Goal: Information Seeking & Learning: Learn about a topic

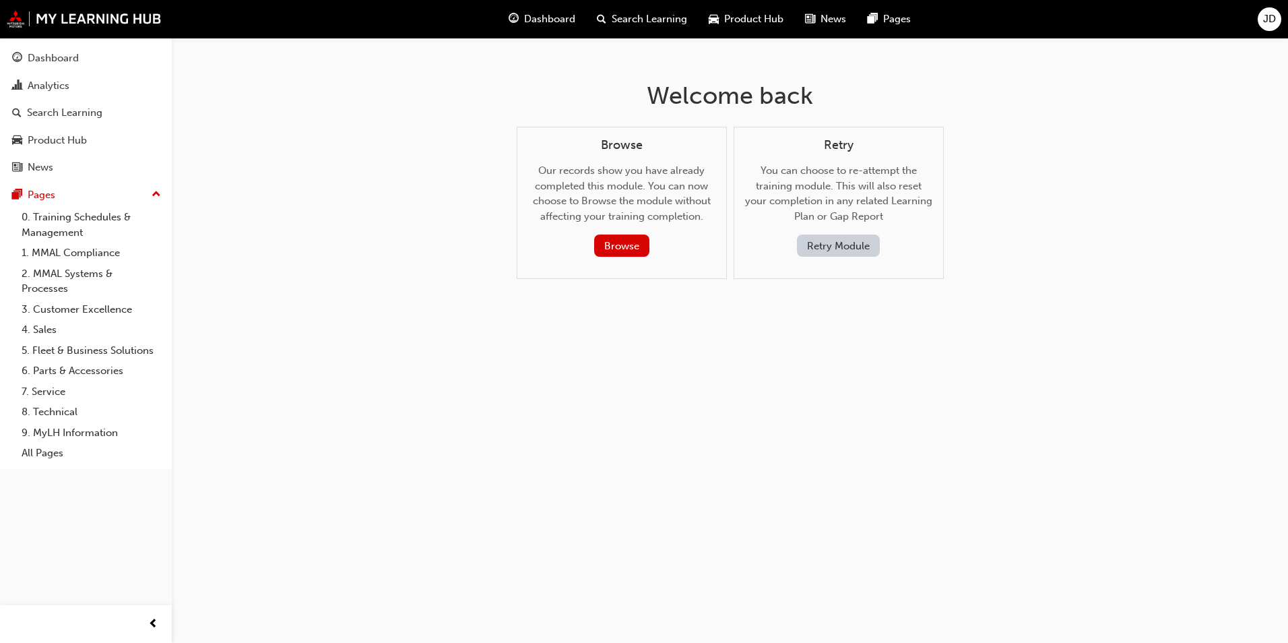
click at [549, 20] on span "Dashboard" at bounding box center [549, 18] width 51 height 15
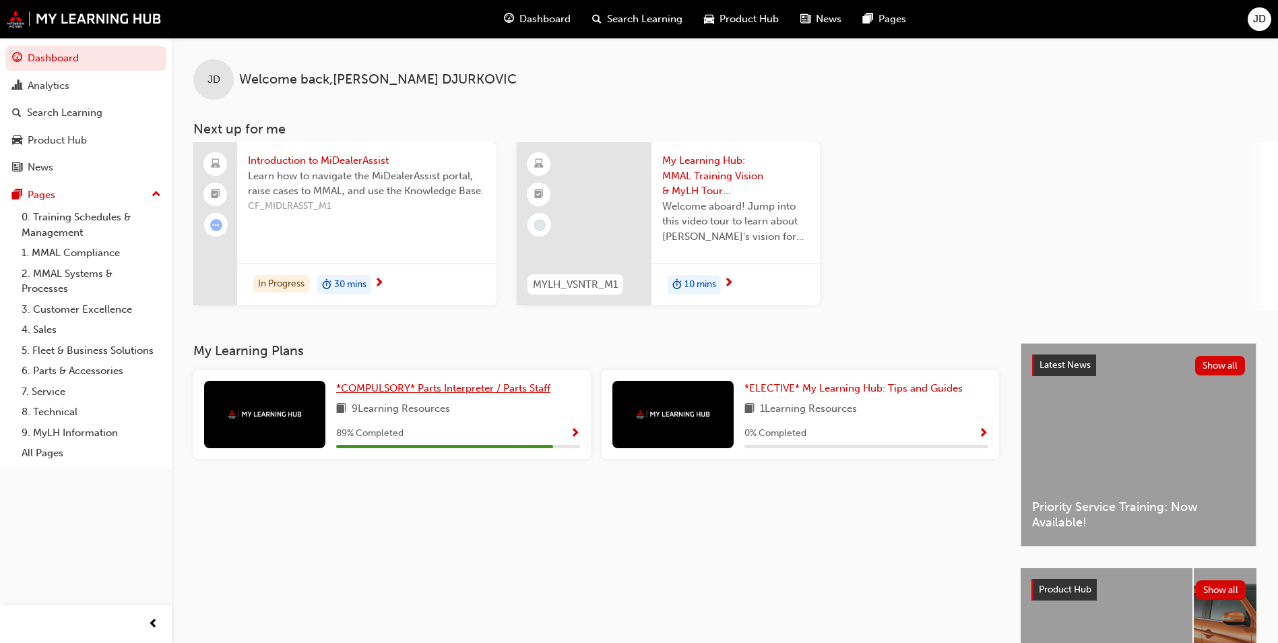
click at [406, 385] on span "*COMPULSORY* Parts Interpreter / Parts Staff" at bounding box center [443, 388] width 214 height 12
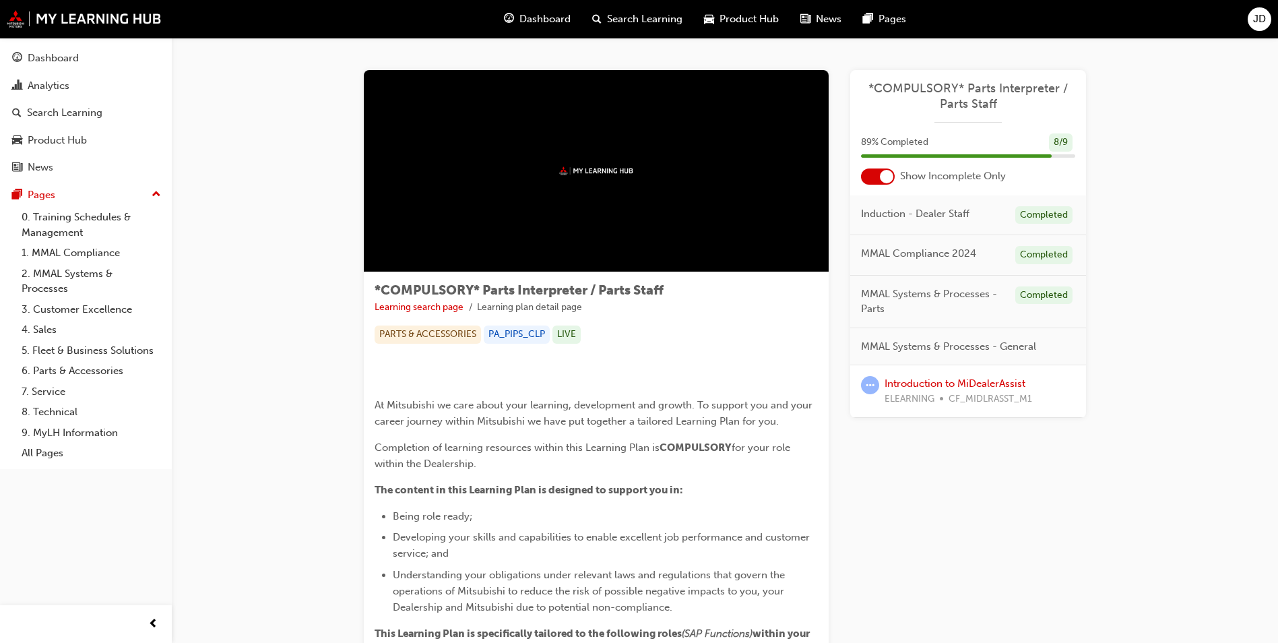
click at [922, 393] on span "ELEARNING" at bounding box center [910, 398] width 50 height 15
click at [869, 388] on span "learningRecordVerb_ATTEMPT-icon" at bounding box center [870, 385] width 18 height 18
click at [935, 387] on link "Introduction to MiDealerAssist" at bounding box center [955, 383] width 141 height 12
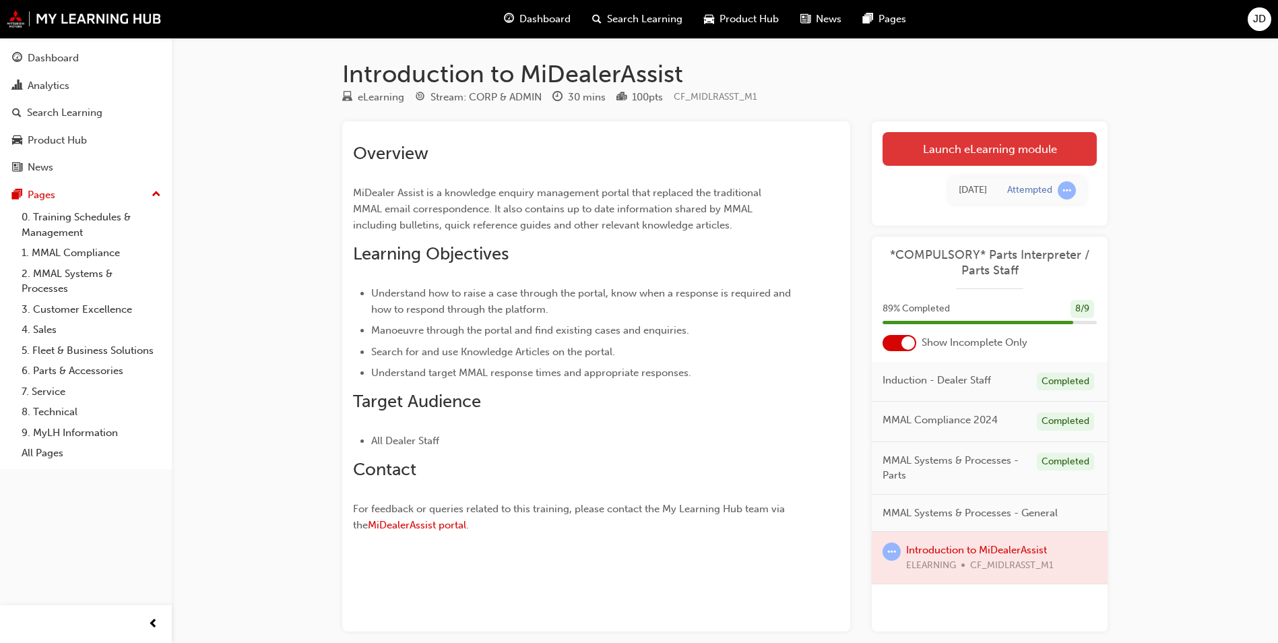
click at [973, 148] on link "Launch eLearning module" at bounding box center [990, 149] width 214 height 34
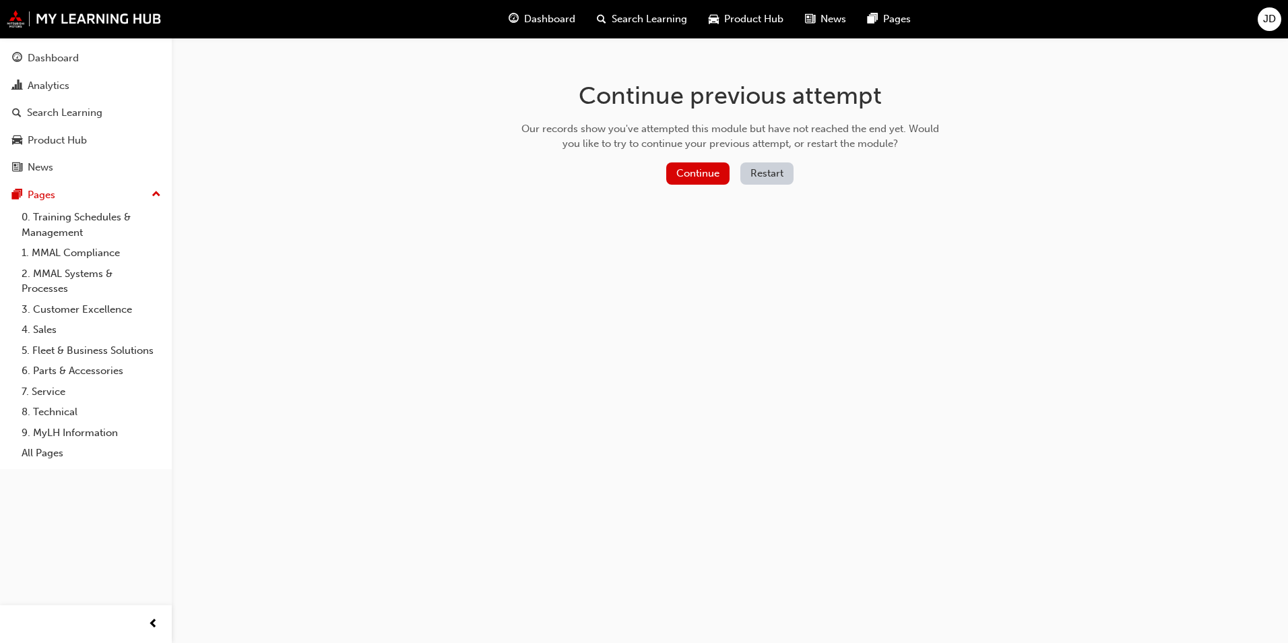
click at [772, 174] on button "Restart" at bounding box center [766, 173] width 53 height 22
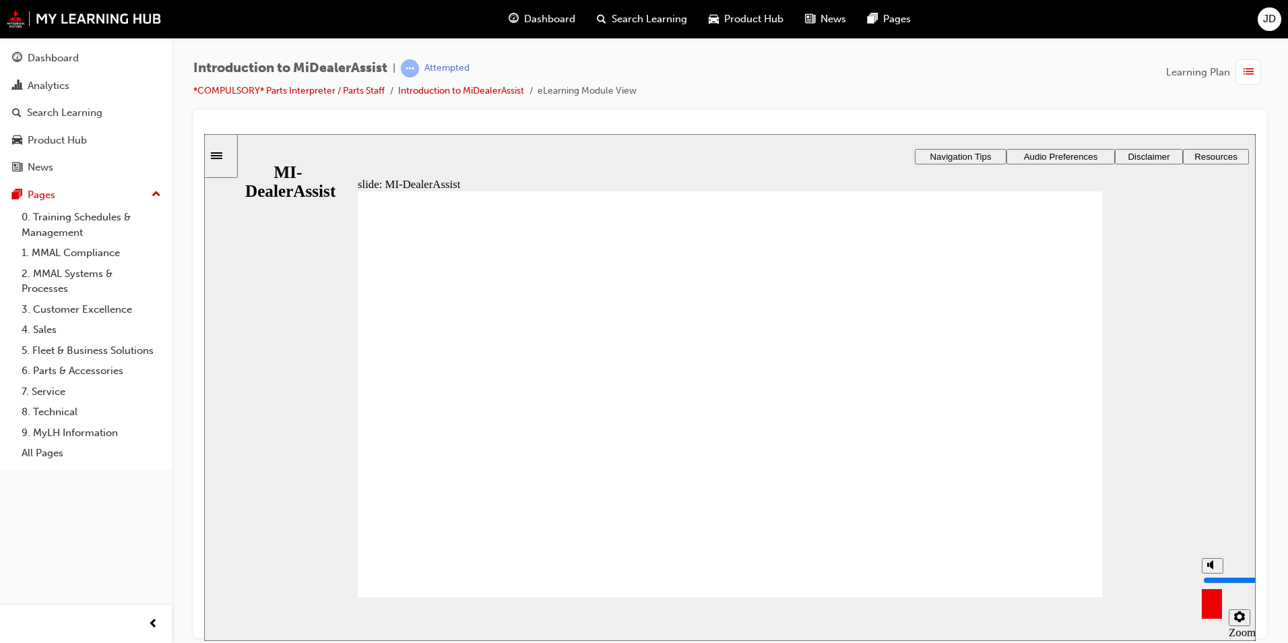
click at [1213, 569] on polygon "volume" at bounding box center [1211, 563] width 3 height 9
drag, startPoint x: 1209, startPoint y: 565, endPoint x: 1209, endPoint y: 550, distance: 14.8
type input "10"
click at [1209, 574] on input "volume" at bounding box center [1246, 579] width 87 height 11
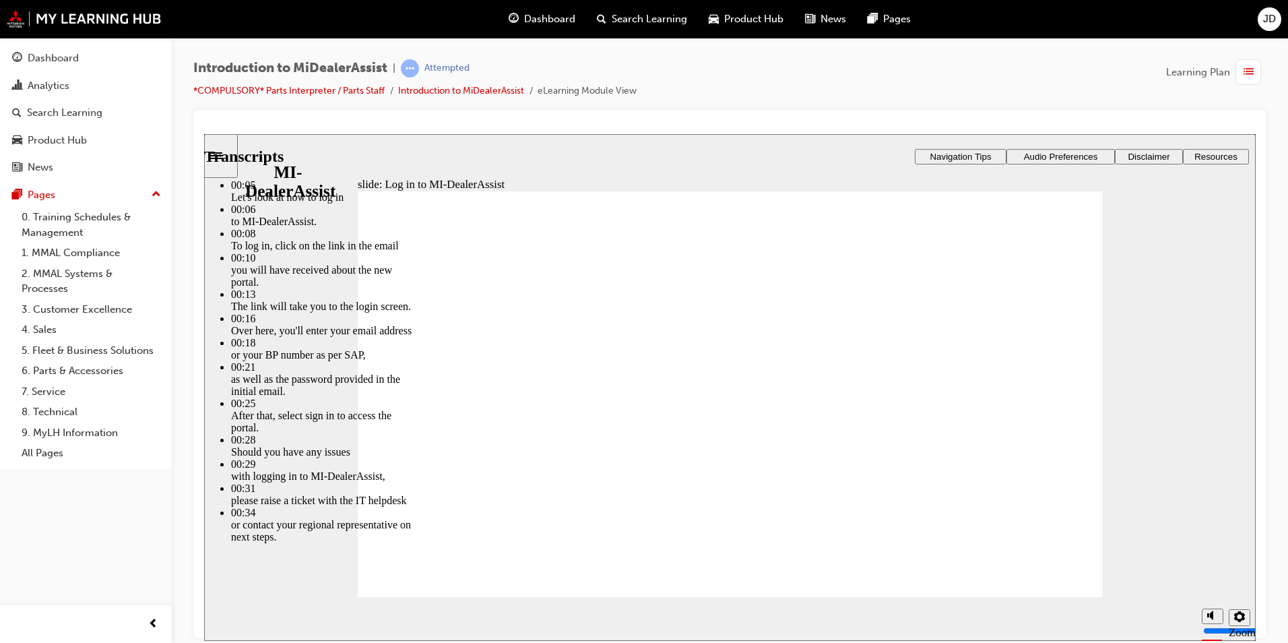
type input "42"
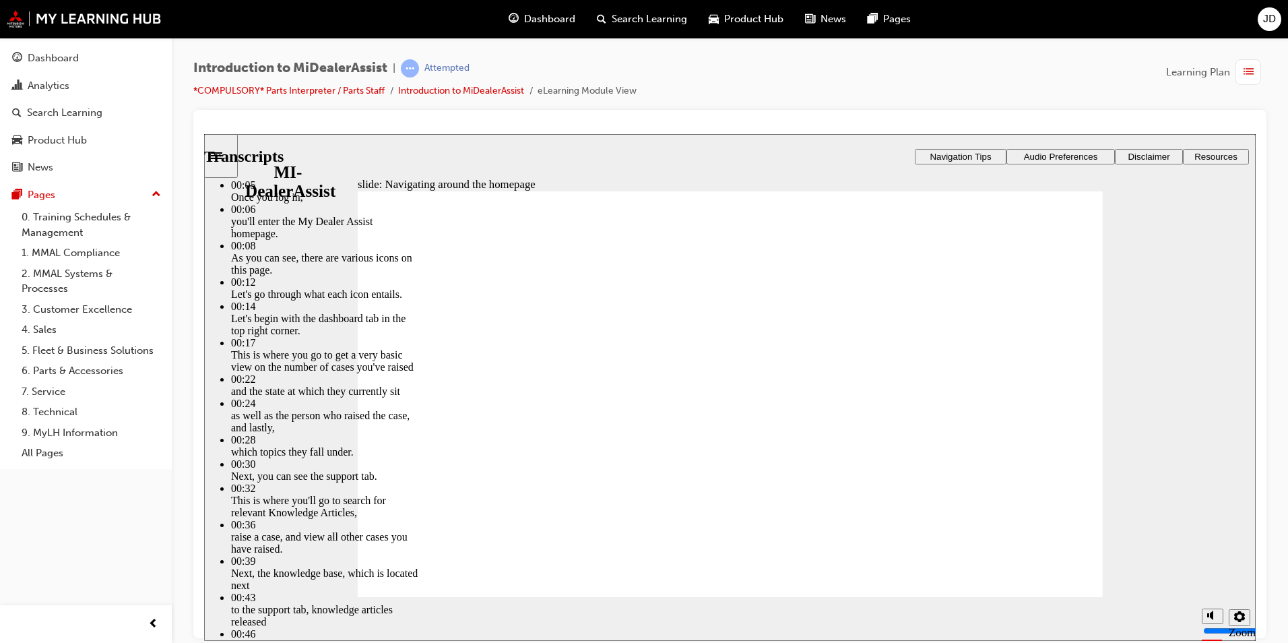
type input "144"
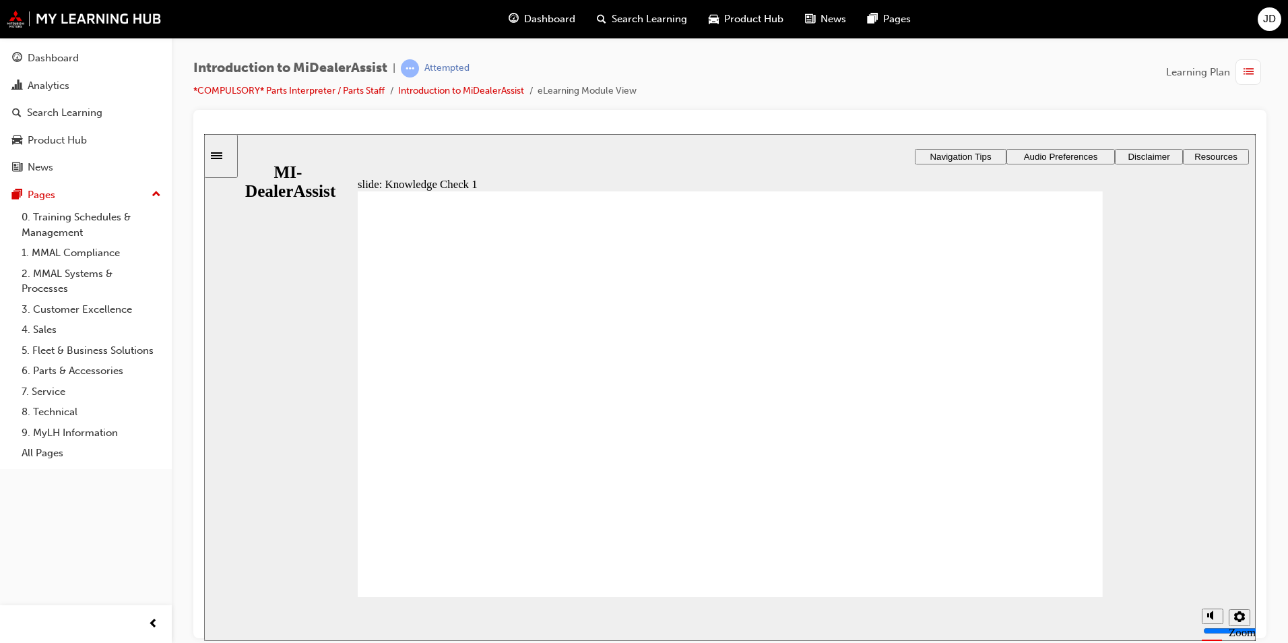
radio input "true"
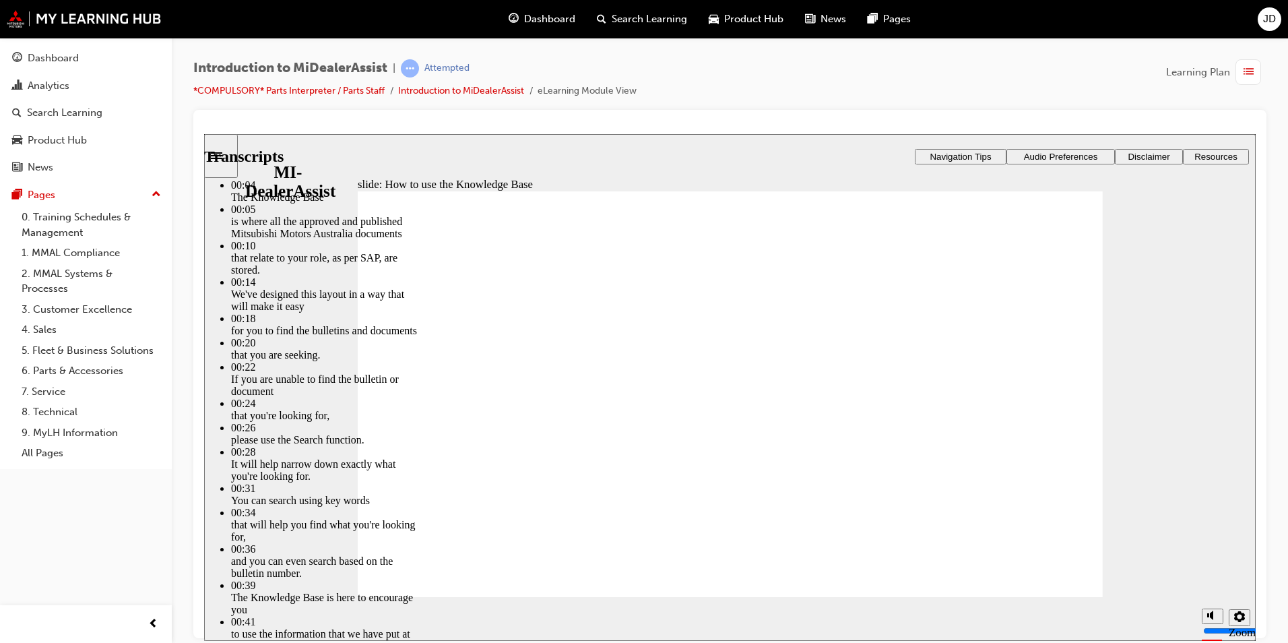
type input "51"
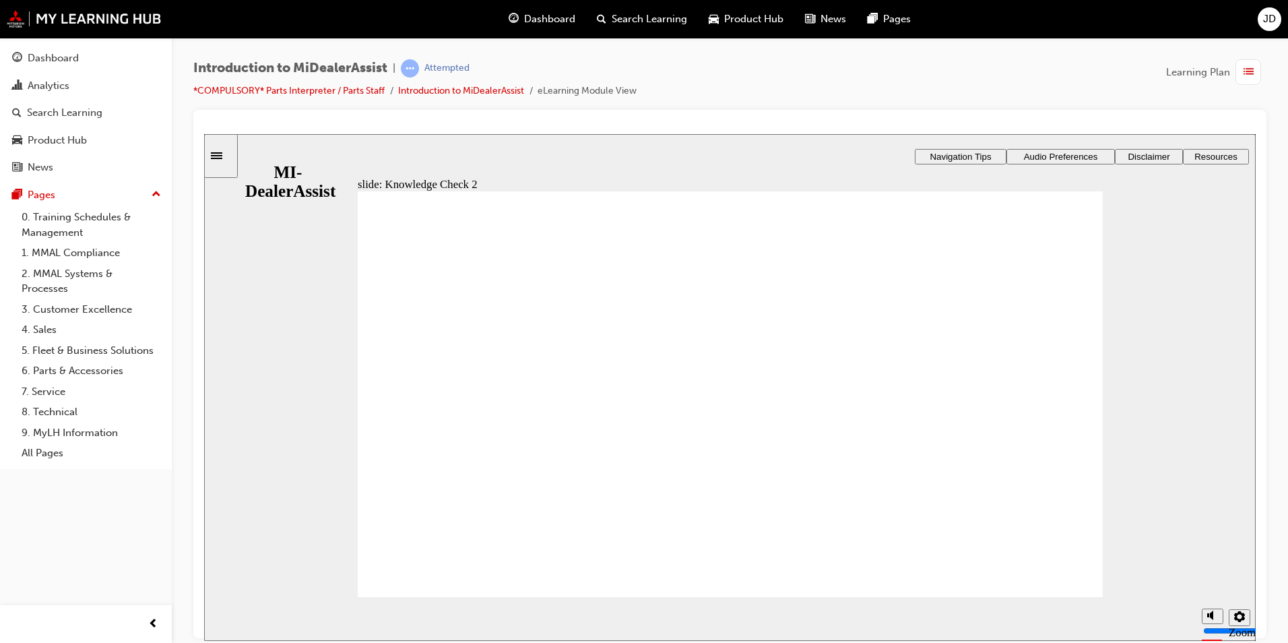
radio input "true"
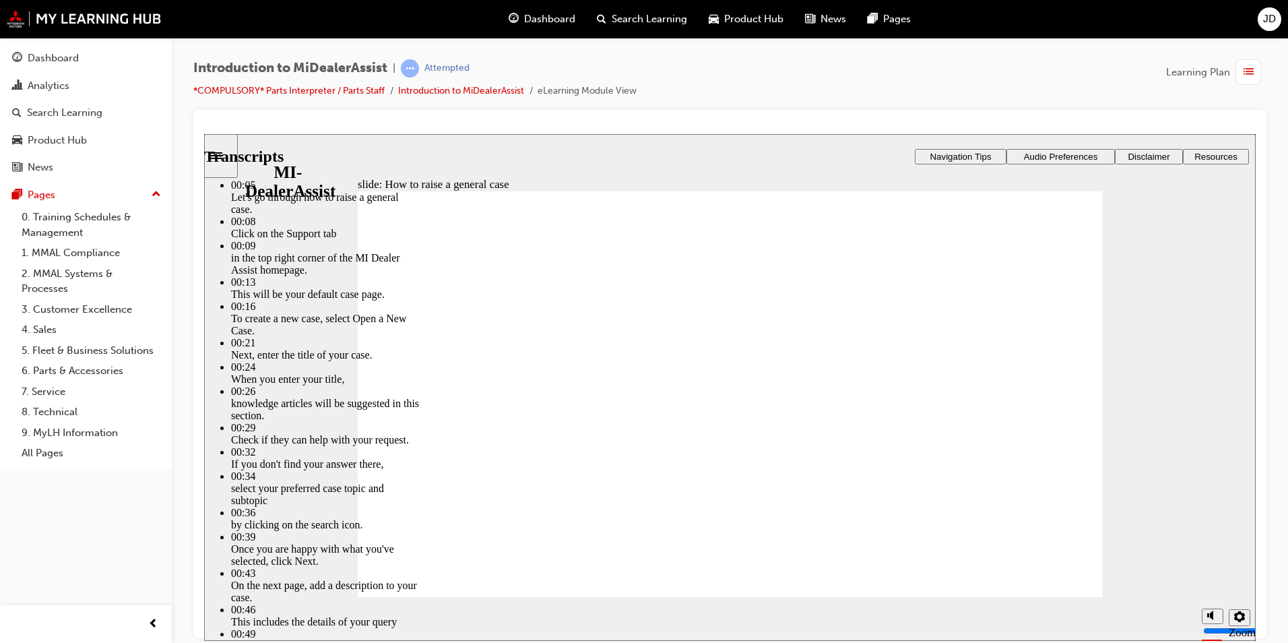
type input "85"
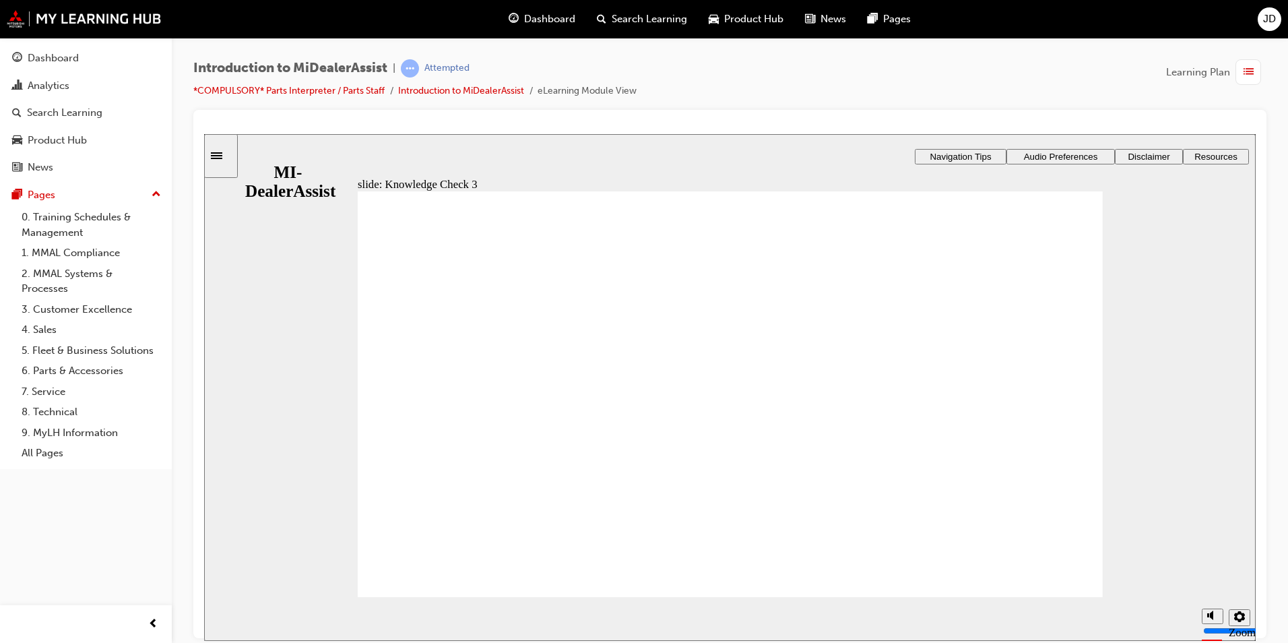
checkbox input "false"
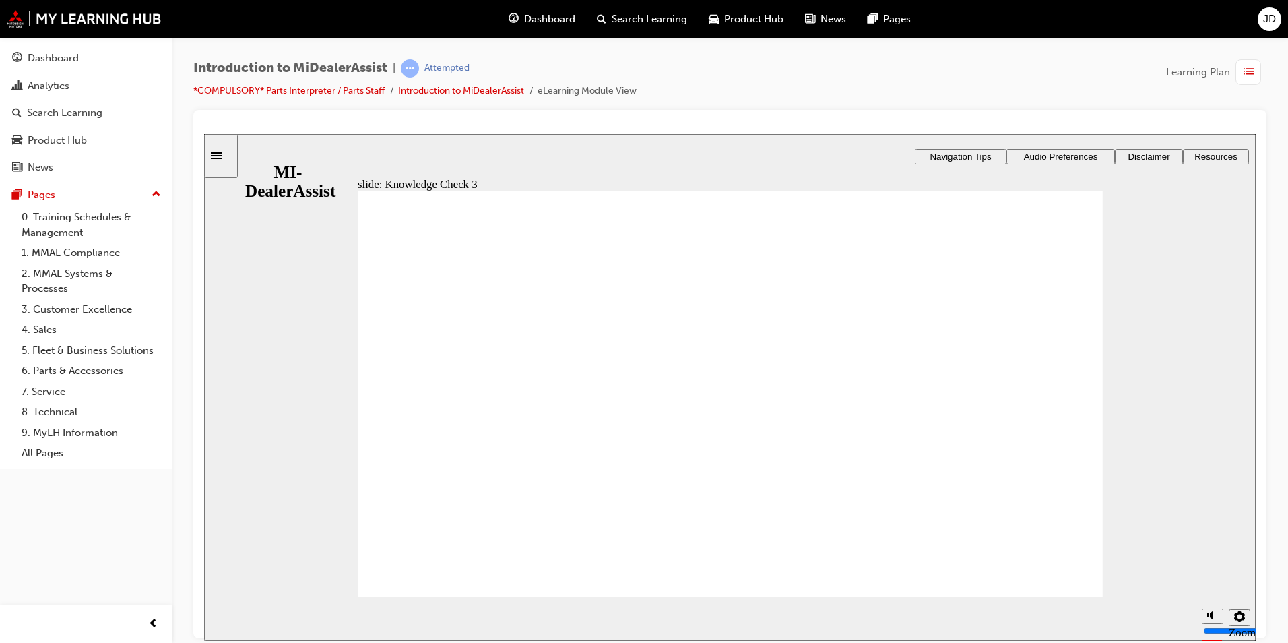
checkbox input "true"
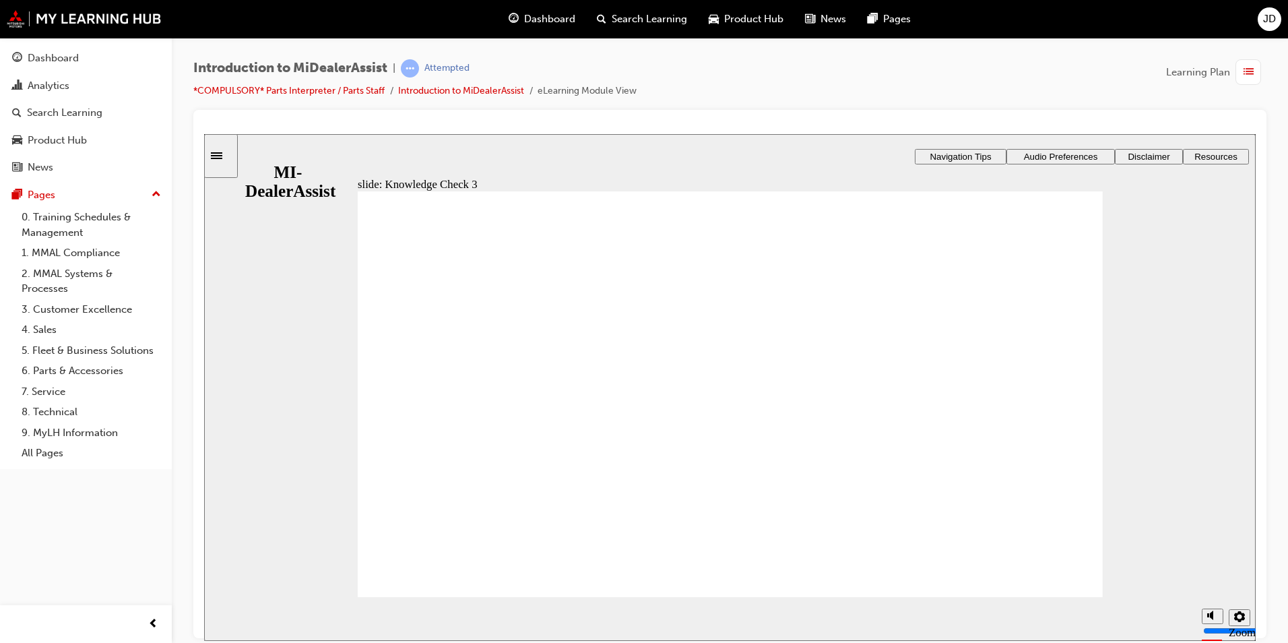
checkbox input "true"
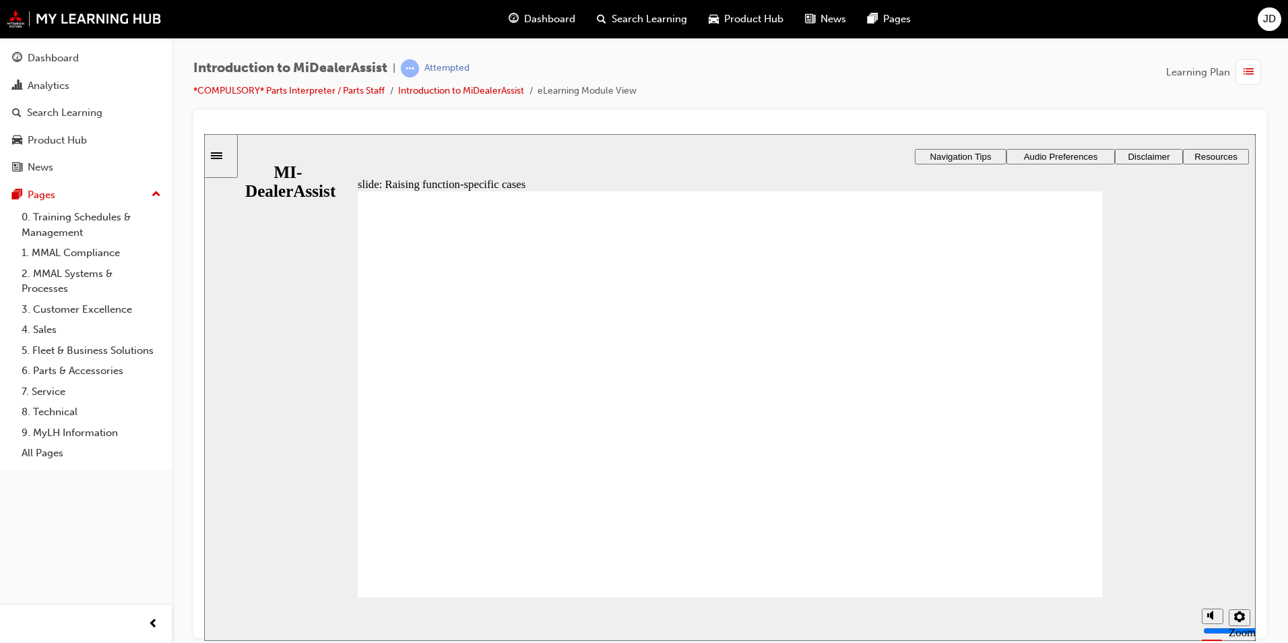
drag, startPoint x: 436, startPoint y: 392, endPoint x: 482, endPoint y: 400, distance: 46.5
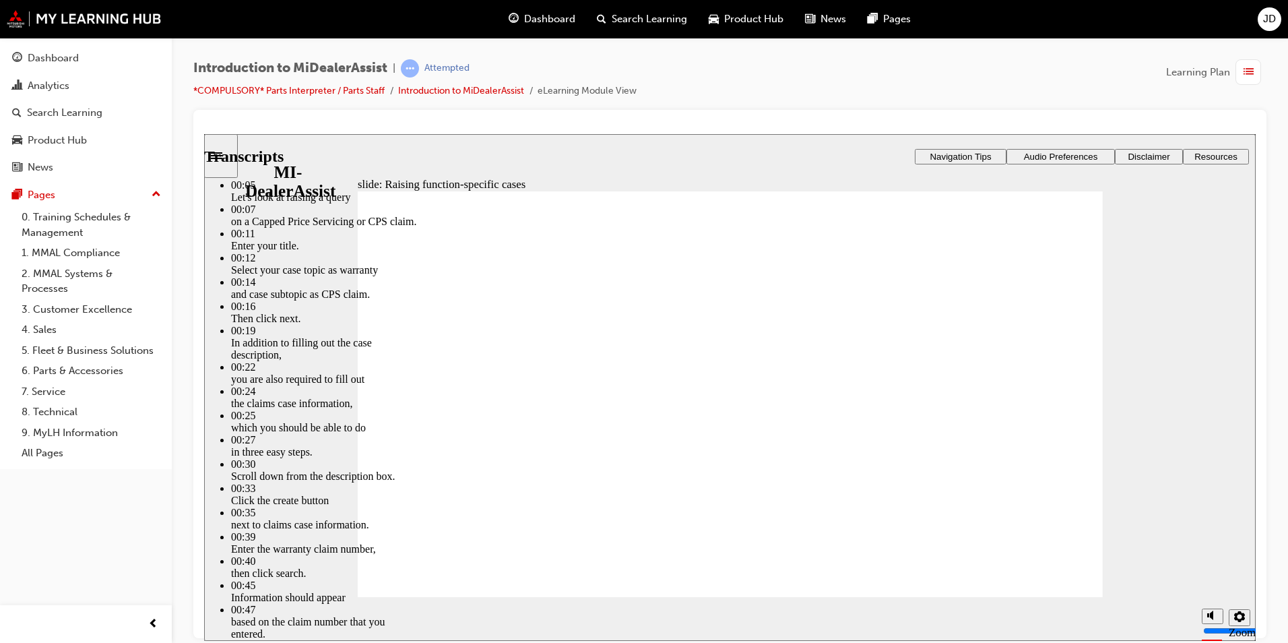
type input "80"
type input "52"
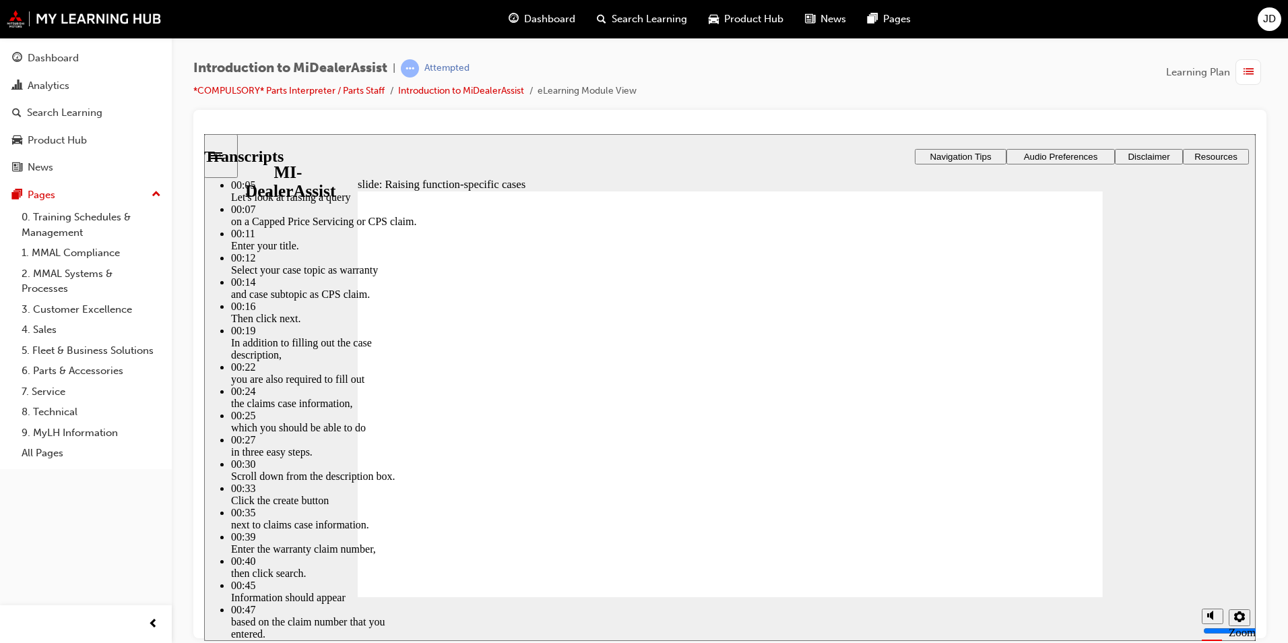
type input "80"
type input "46"
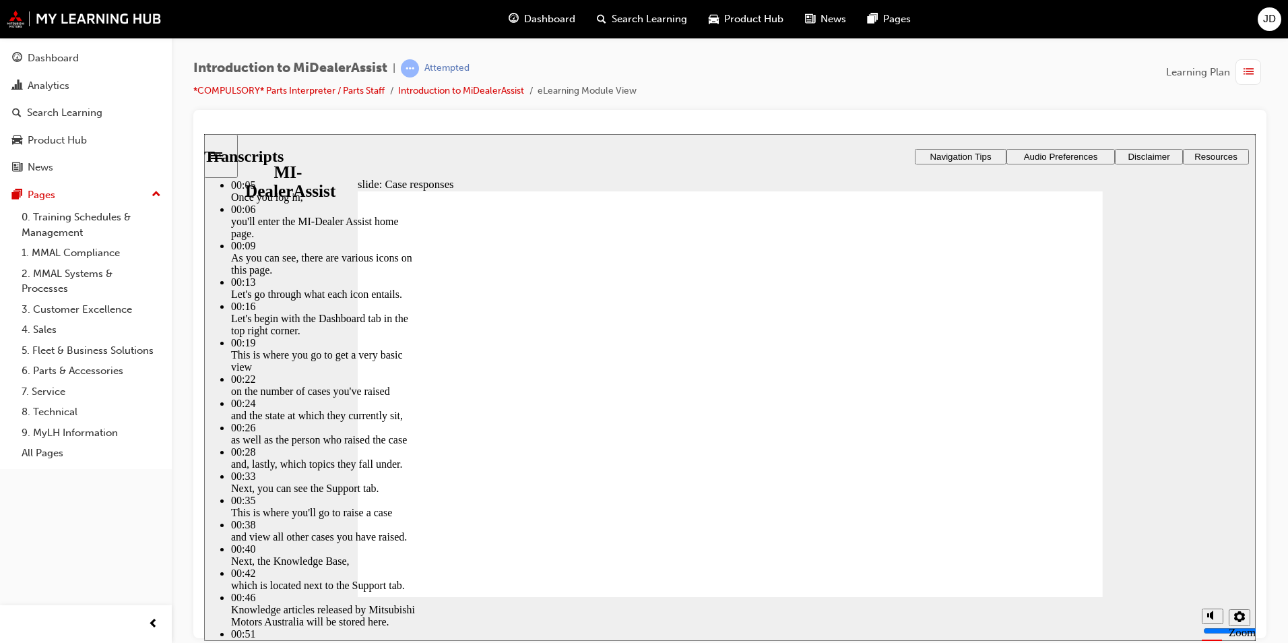
type input "146"
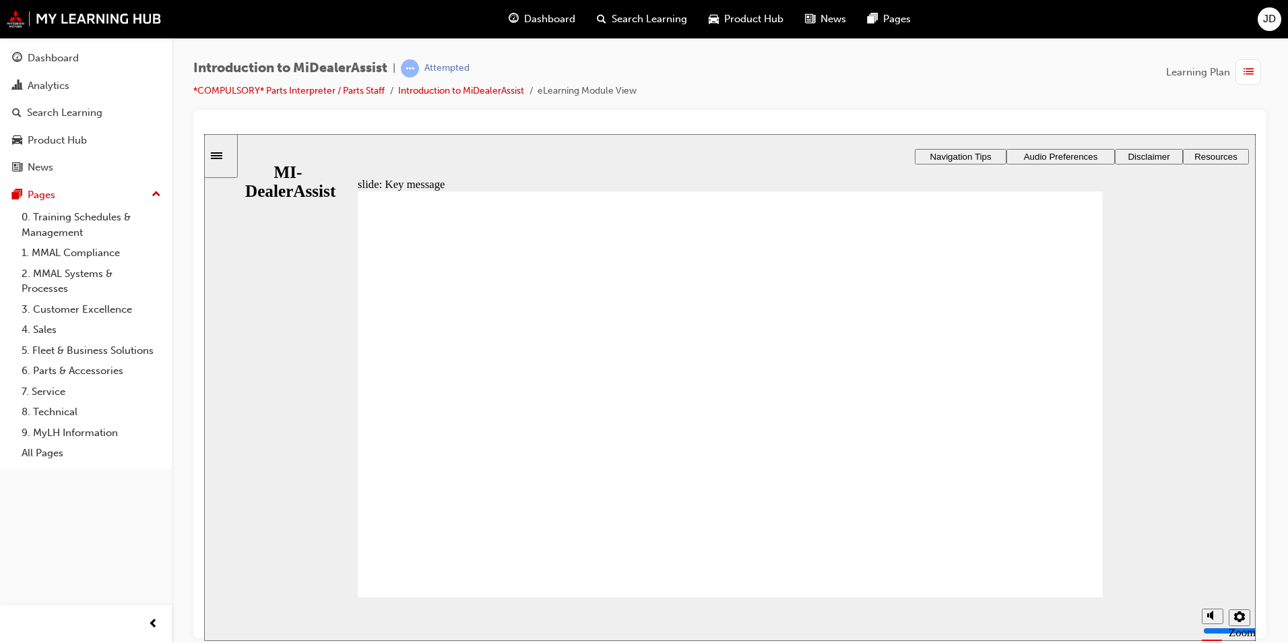
radio input "true"
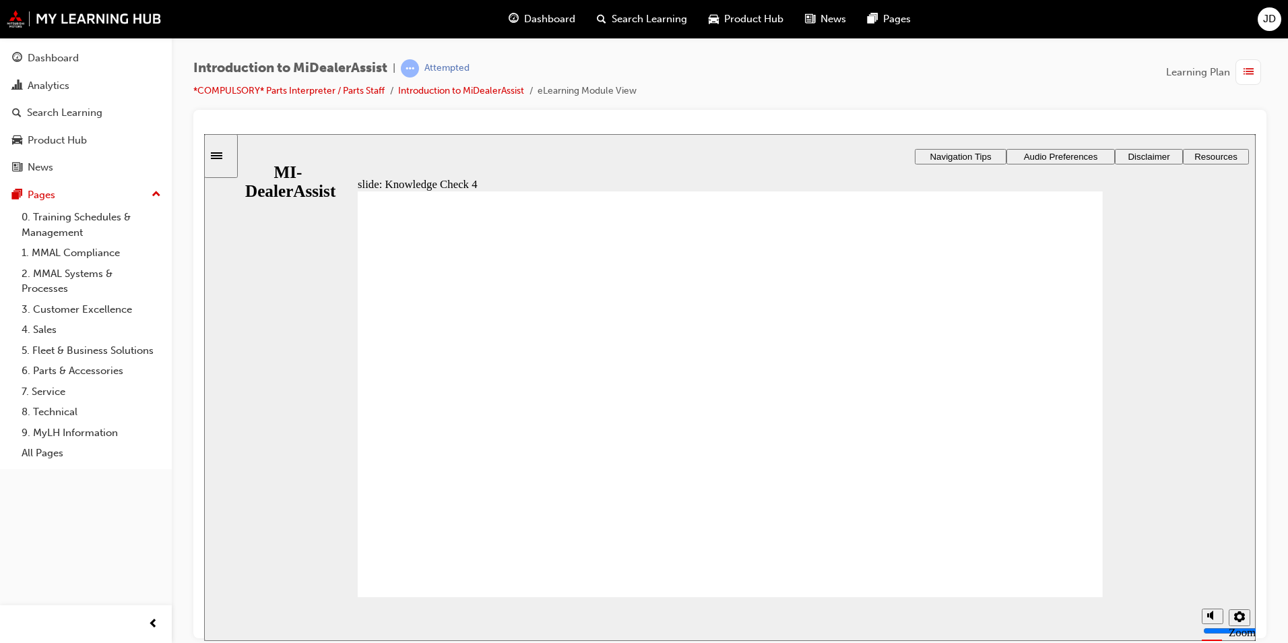
drag, startPoint x: 451, startPoint y: 312, endPoint x: 392, endPoint y: 313, distance: 59.3
click at [373, 311] on div "Rectangle 1 Rectangle 3 Let’s summarise Over the course of this module, we have…" at bounding box center [730, 400] width 745 height 419
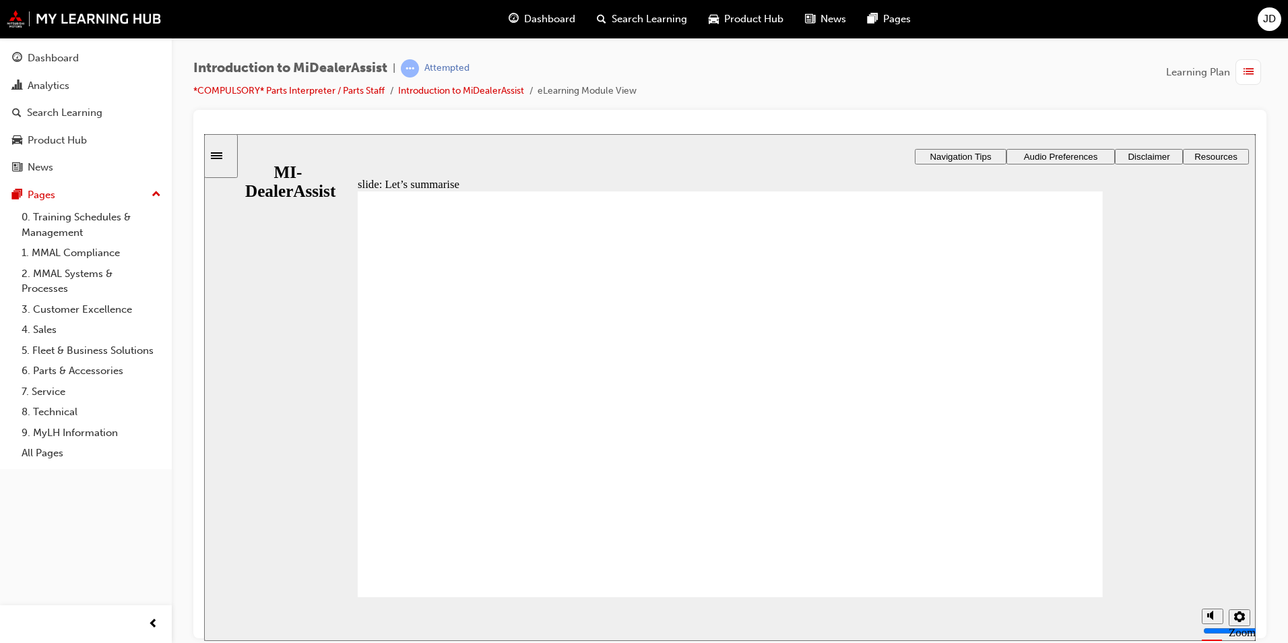
radio input "true"
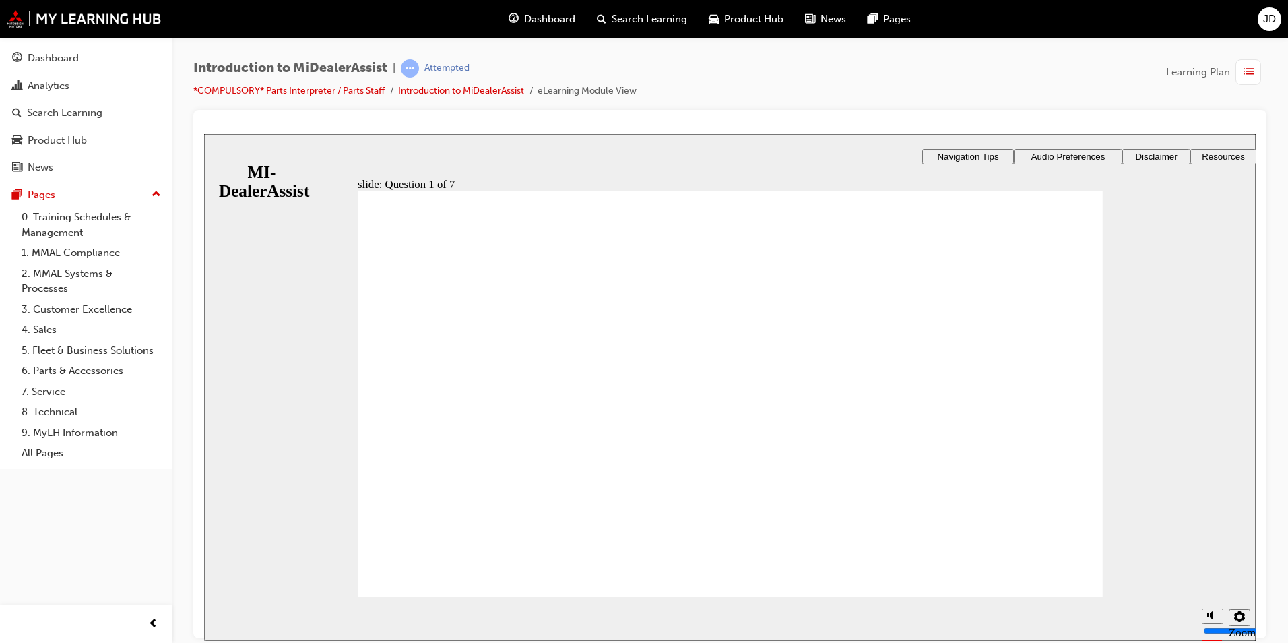
radio input "true"
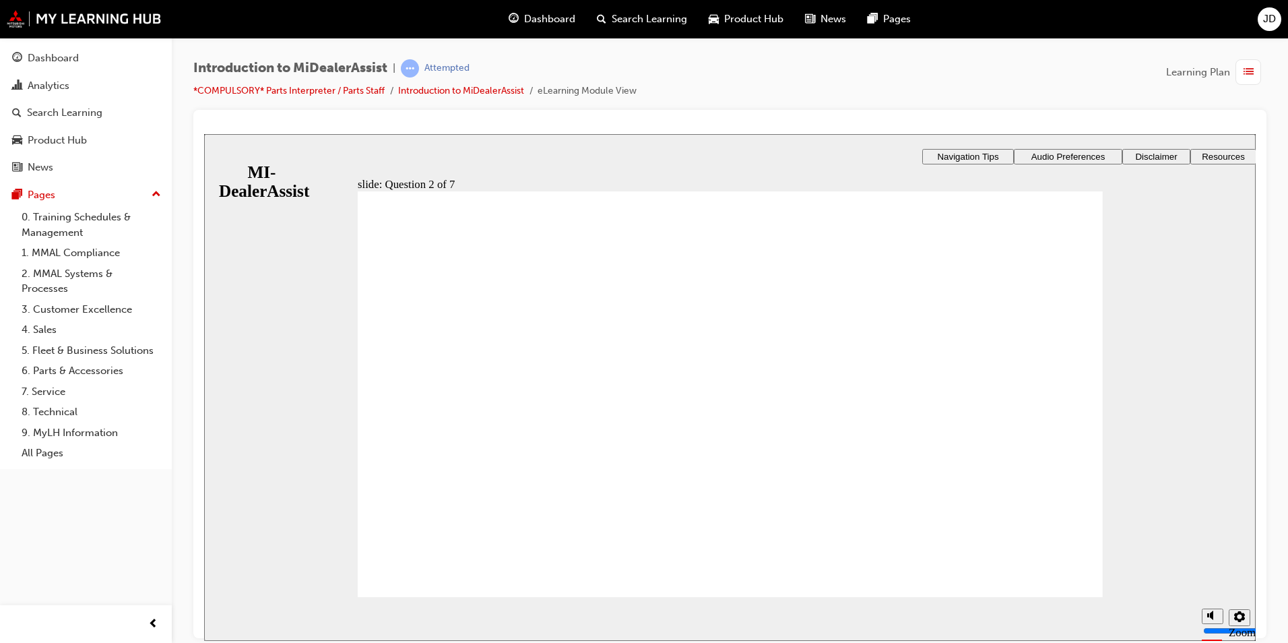
radio input "true"
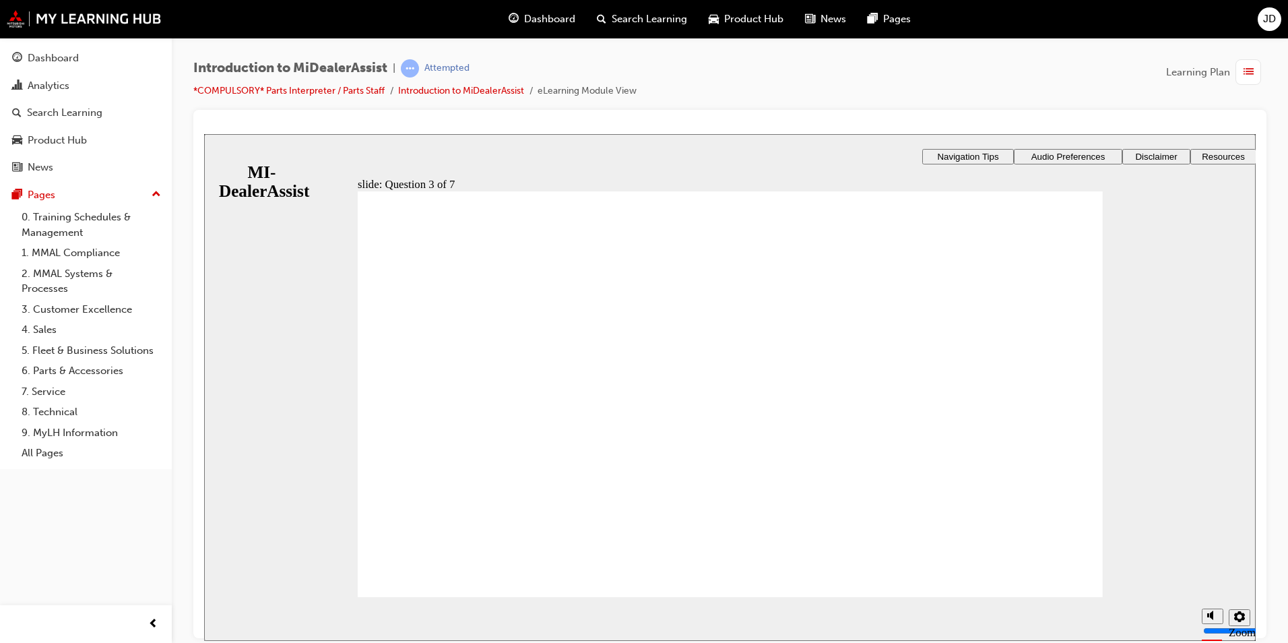
click at [1223, 340] on div "slide: Question 4 of 7 Support tab Knowledge Base Notifications Cases Awaiting …" at bounding box center [730, 426] width 1052 height 586
click at [1145, 405] on div "slide: Question 4 of 7 Support tab Knowledge Base Notifications Cases Awaiting …" at bounding box center [730, 426] width 1052 height 586
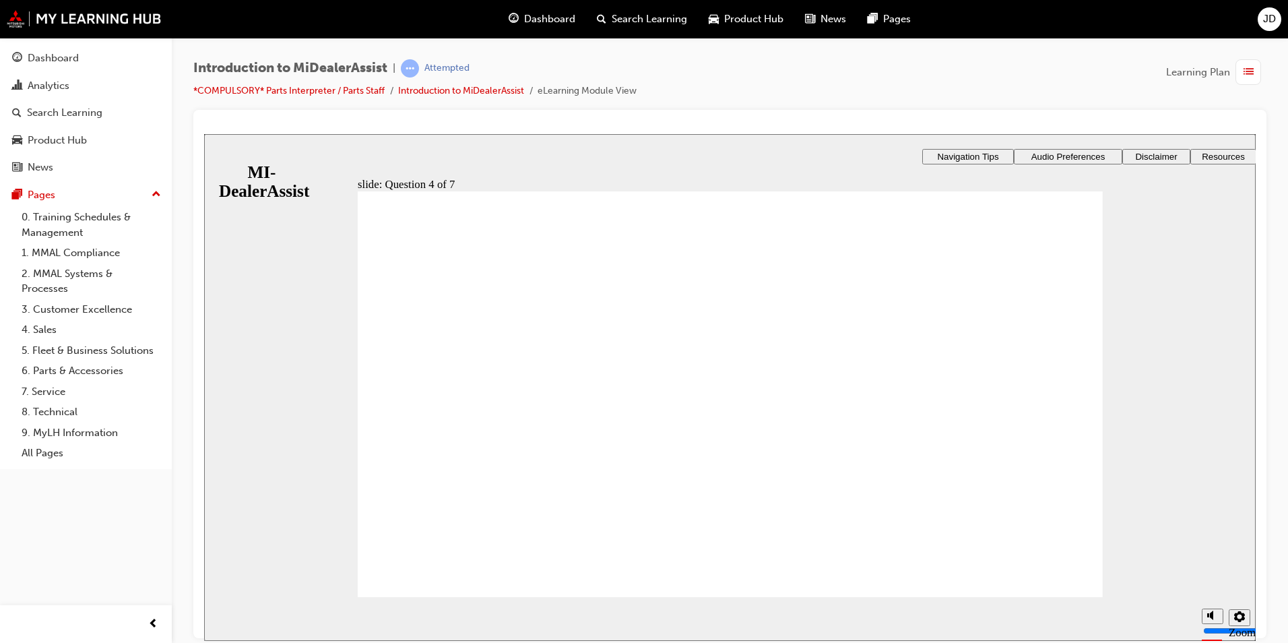
click at [1172, 509] on div "slide: Question 4 of 7 Support tab Knowledge Base Notifications Cases Awaiting …" at bounding box center [730, 426] width 1052 height 586
click at [1169, 359] on div "slide: Question 4 of 7 Support tab Knowledge Base Notifications Cases Awaiting …" at bounding box center [730, 426] width 1052 height 586
click at [1166, 445] on div "slide: Question 4 of 7 Support tab Knowledge Base Notifications Cases Awaiting …" at bounding box center [730, 426] width 1052 height 586
click at [1153, 430] on div "slide: Question 4 of 7 Support tab Knowledge Base Notifications Cases Awaiting …" at bounding box center [730, 426] width 1052 height 586
click at [1128, 344] on div "slide: Question 4 of 7 Support tab Knowledge Base Notifications Cases Awaiting …" at bounding box center [730, 426] width 1052 height 586
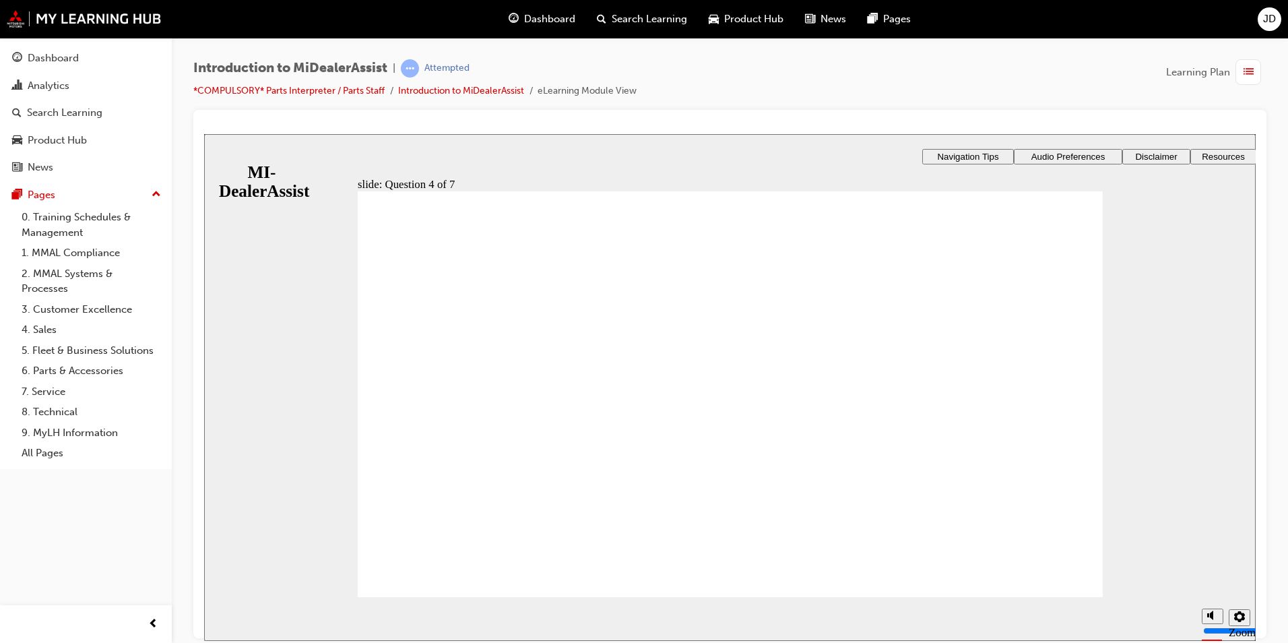
click at [1199, 353] on div "slide: Question 4 of 7 Support tab Knowledge Base Notifications Cases Awaiting …" at bounding box center [730, 426] width 1052 height 586
click at [1131, 428] on div "slide: Question 4 of 7 Support tab Knowledge Base Notifications Cases Awaiting …" at bounding box center [730, 426] width 1052 height 586
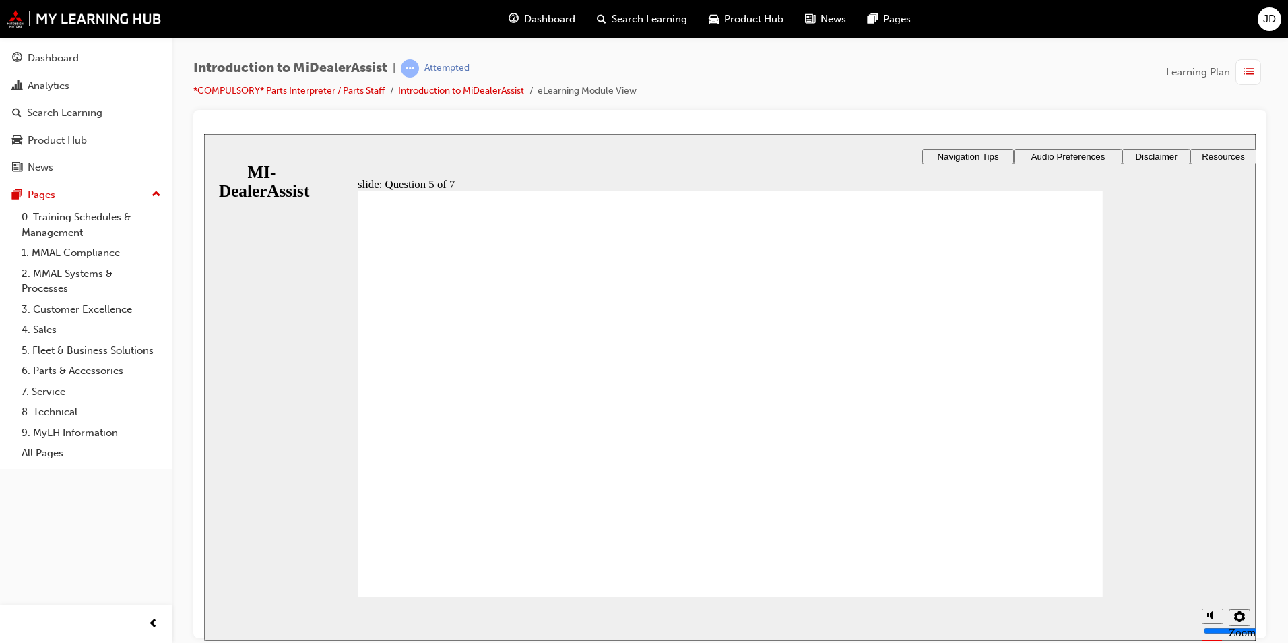
radio input "true"
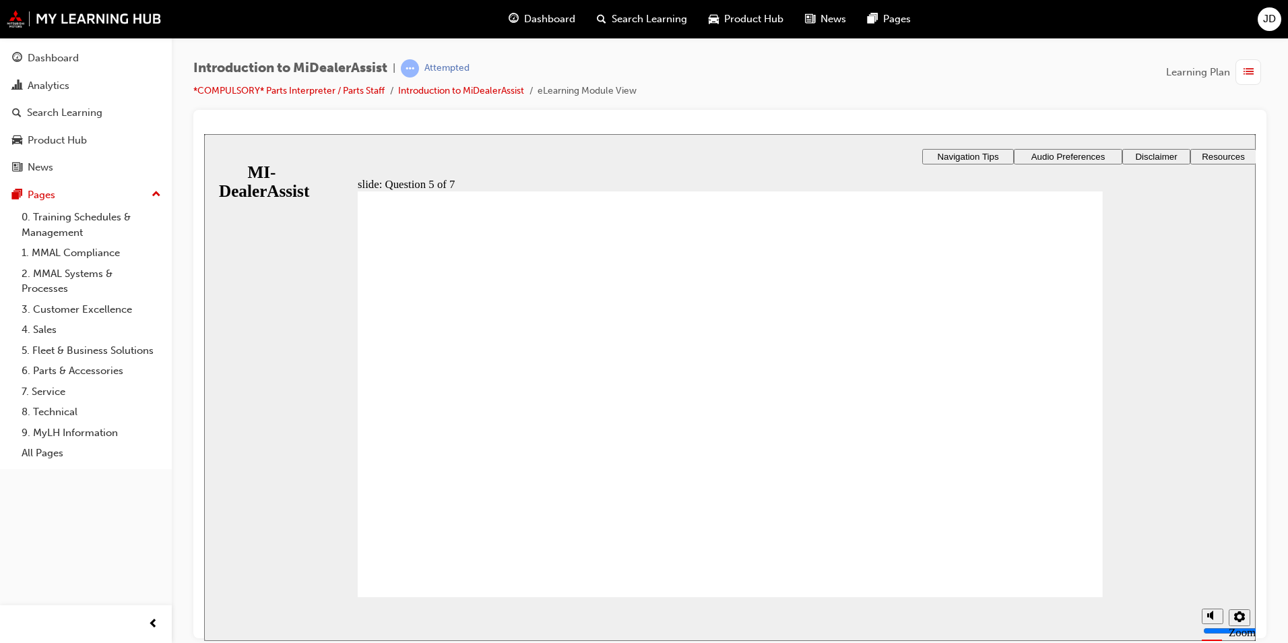
drag, startPoint x: 392, startPoint y: 329, endPoint x: 397, endPoint y: 342, distance: 13.6
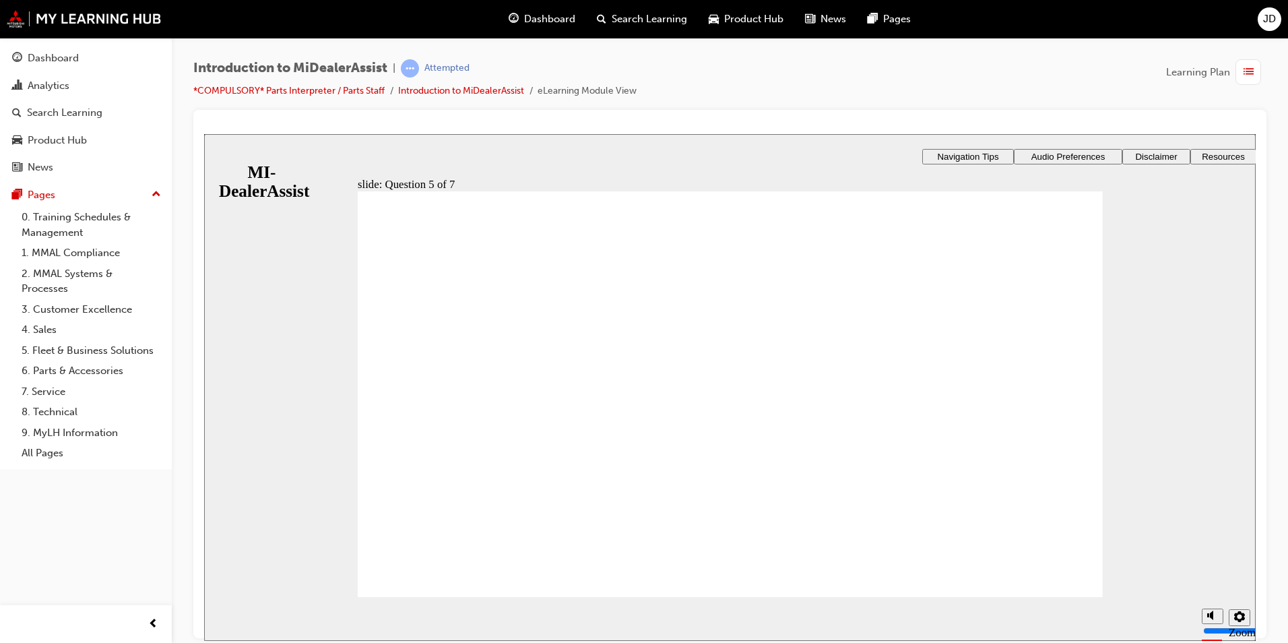
drag, startPoint x: 396, startPoint y: 328, endPoint x: 689, endPoint y: 446, distance: 315.9
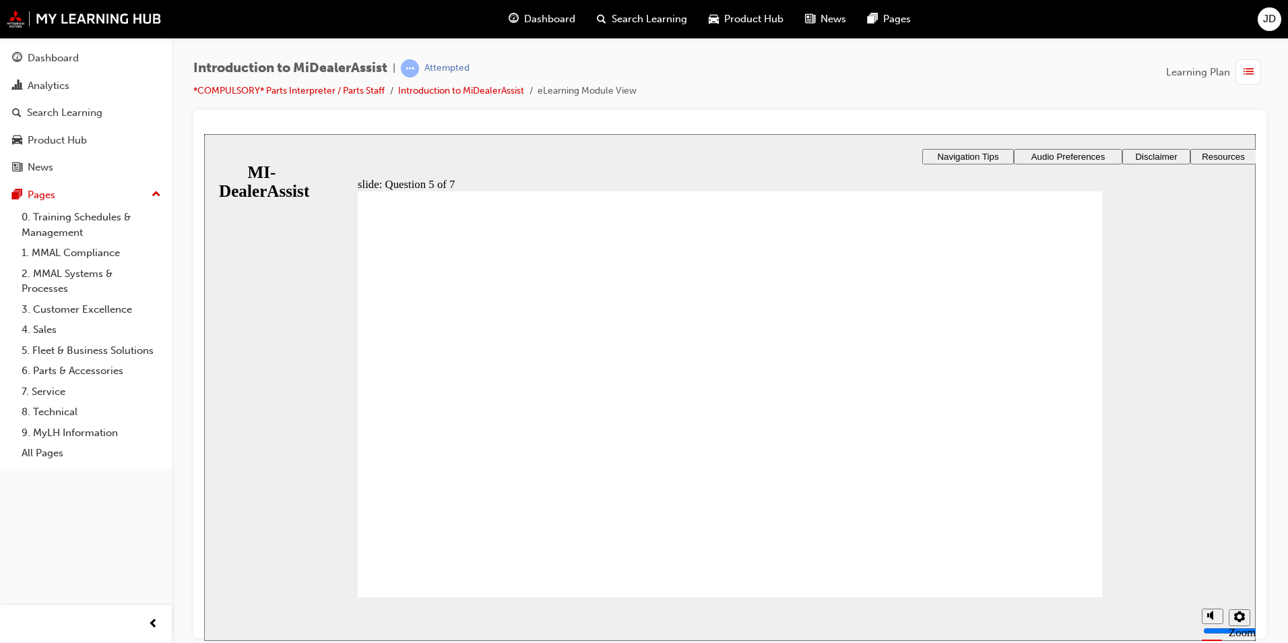
checkbox input "true"
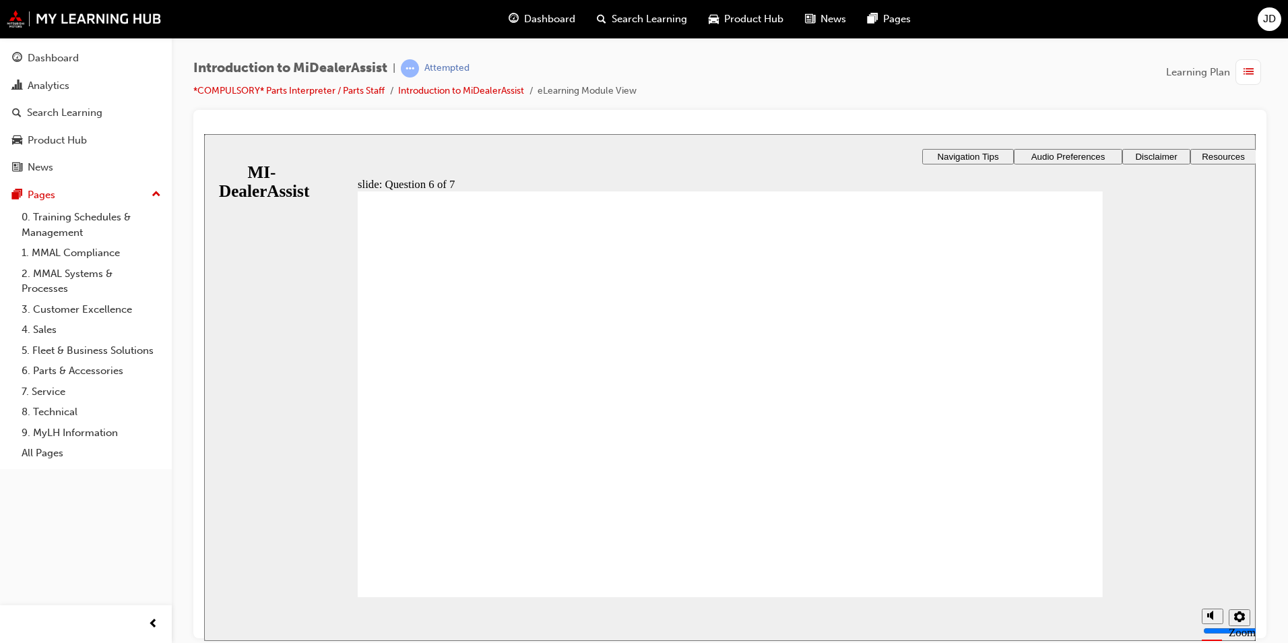
checkbox input "true"
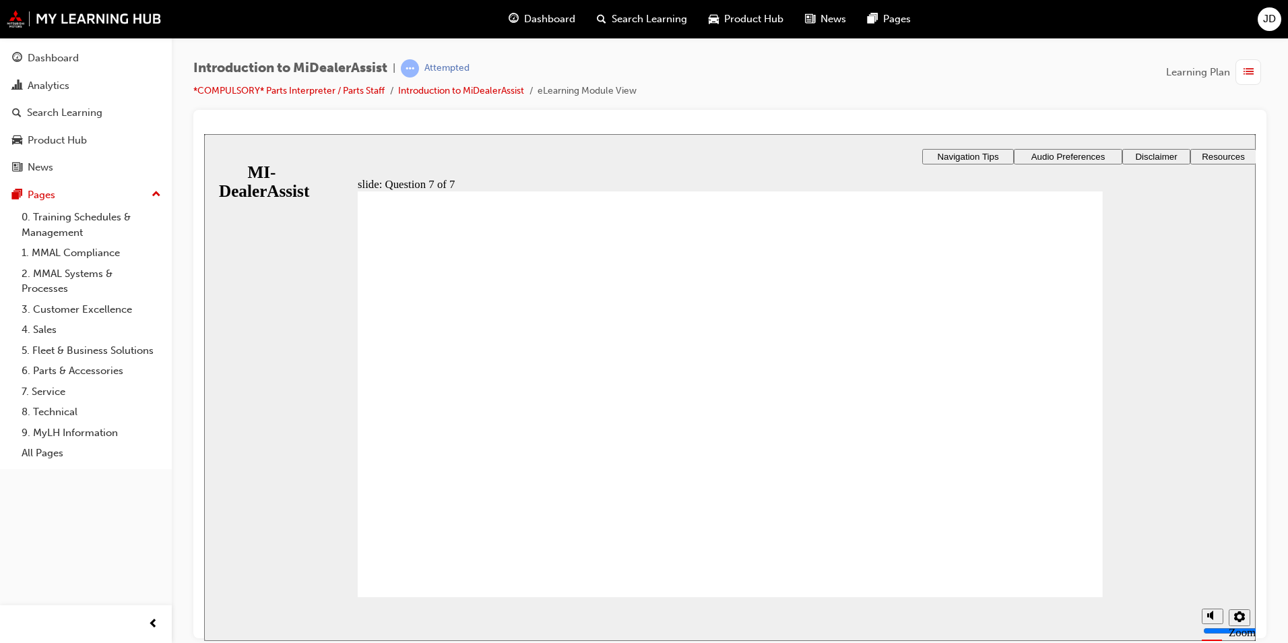
radio input "true"
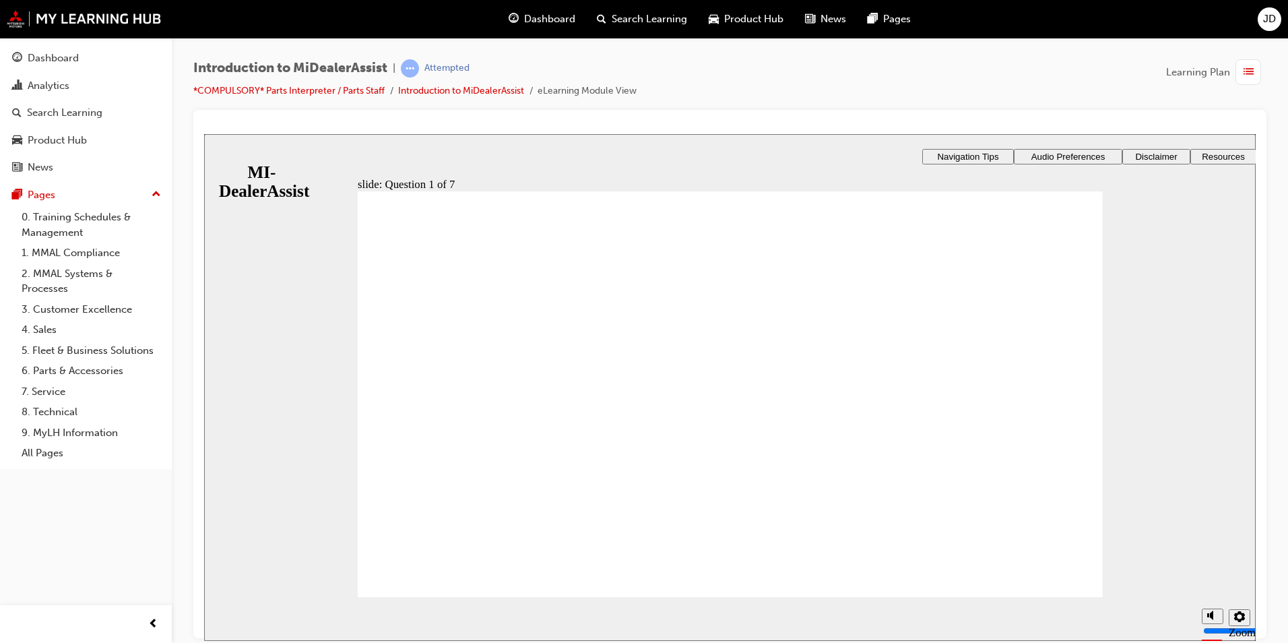
radio input "true"
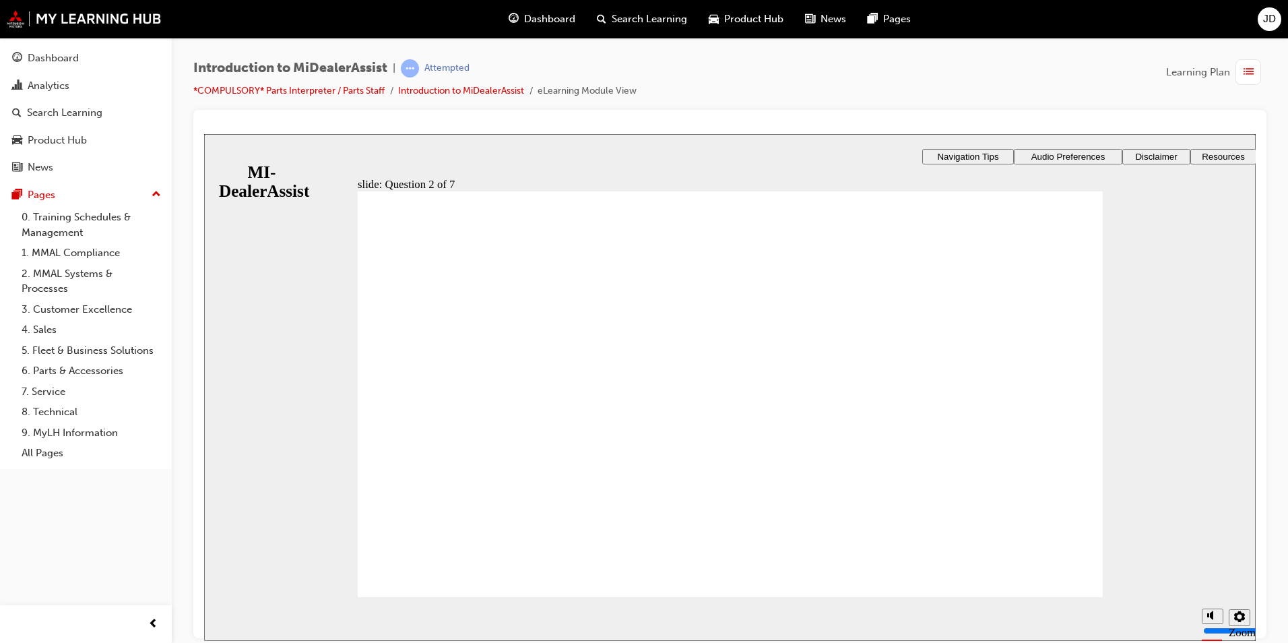
radio input "true"
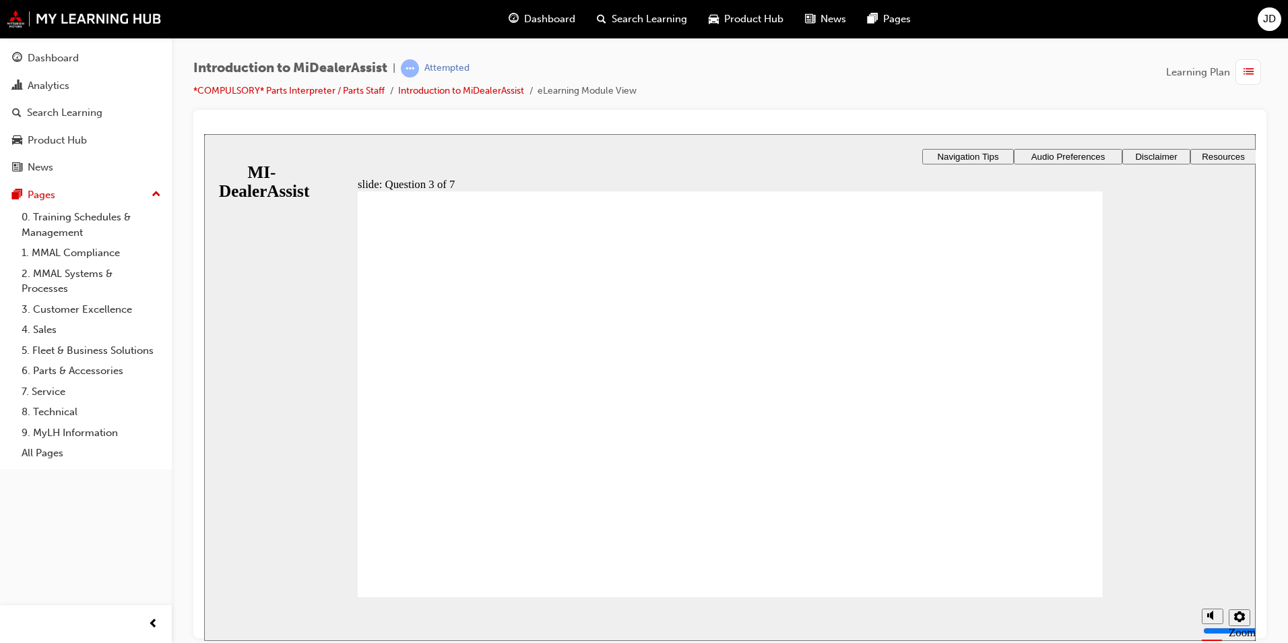
drag, startPoint x: 982, startPoint y: 573, endPoint x: 836, endPoint y: 588, distance: 146.3
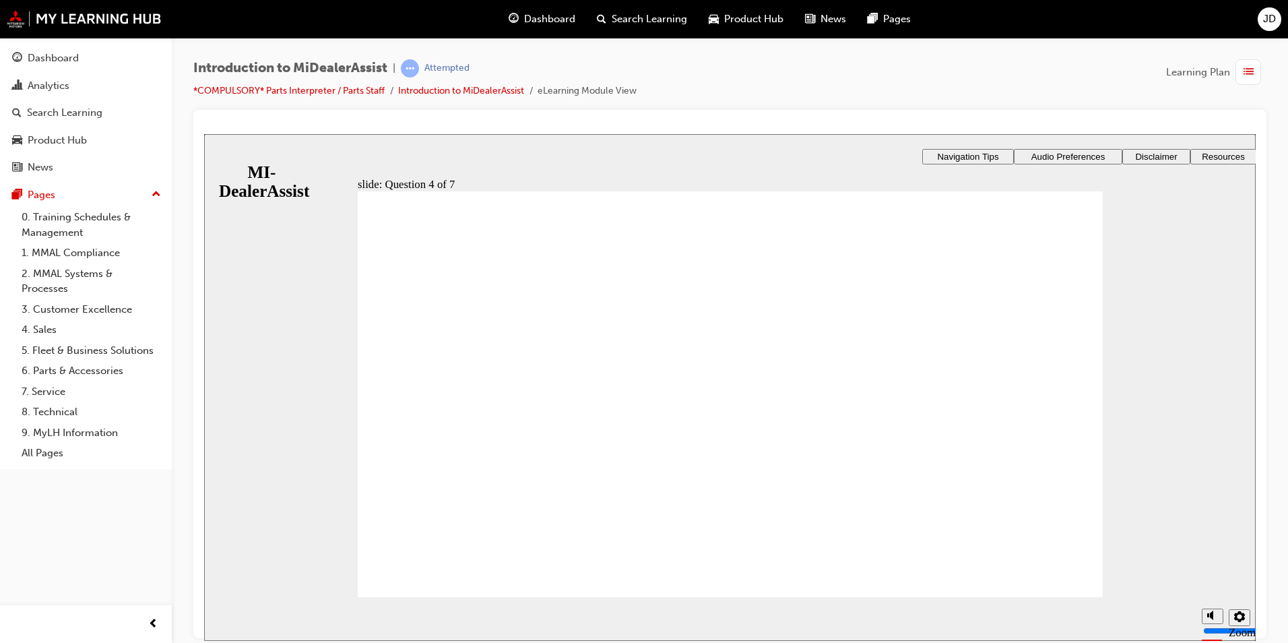
radio input "true"
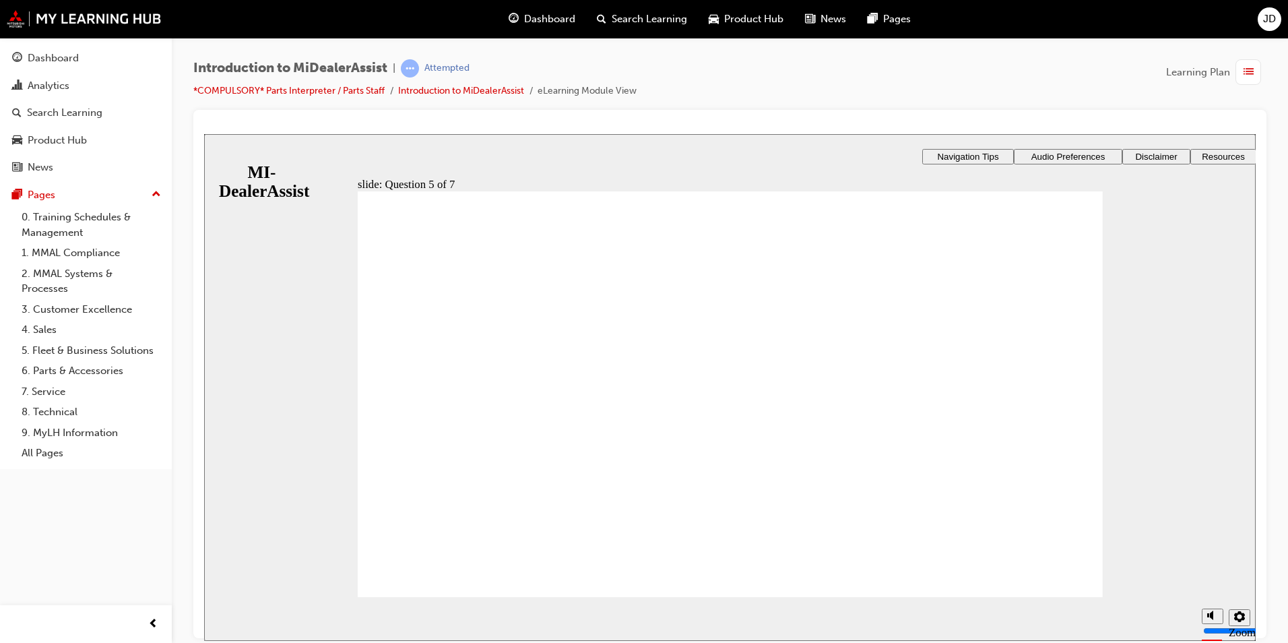
checkbox input "true"
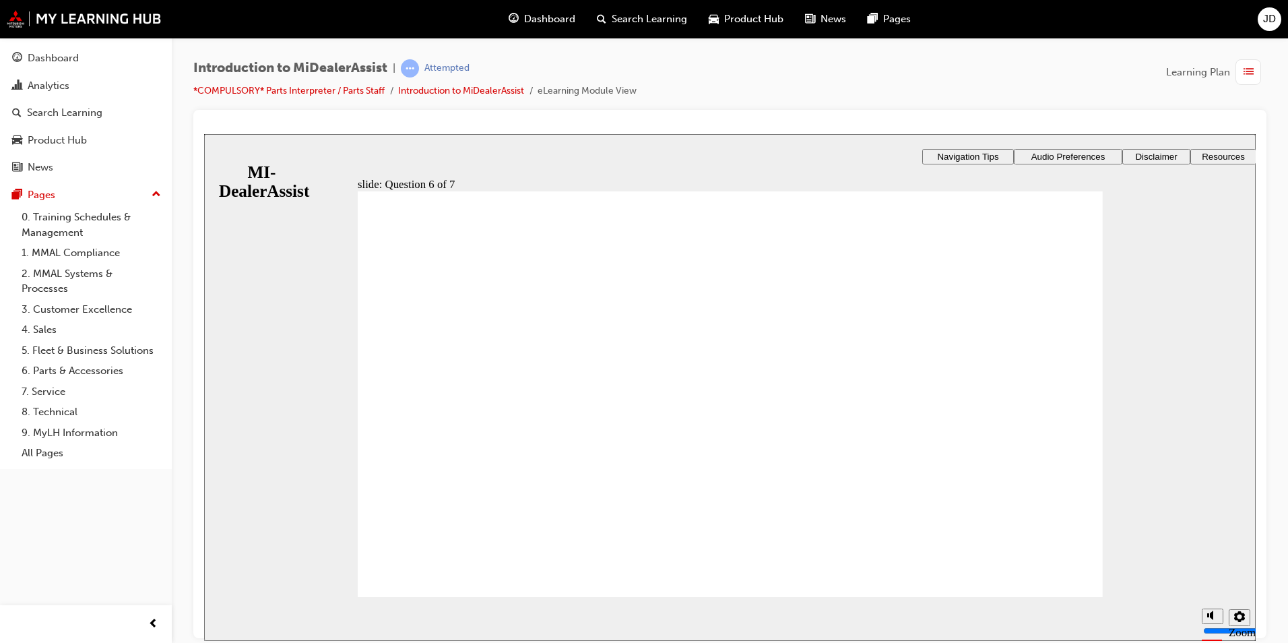
checkbox input "true"
checkbox input "false"
checkbox input "true"
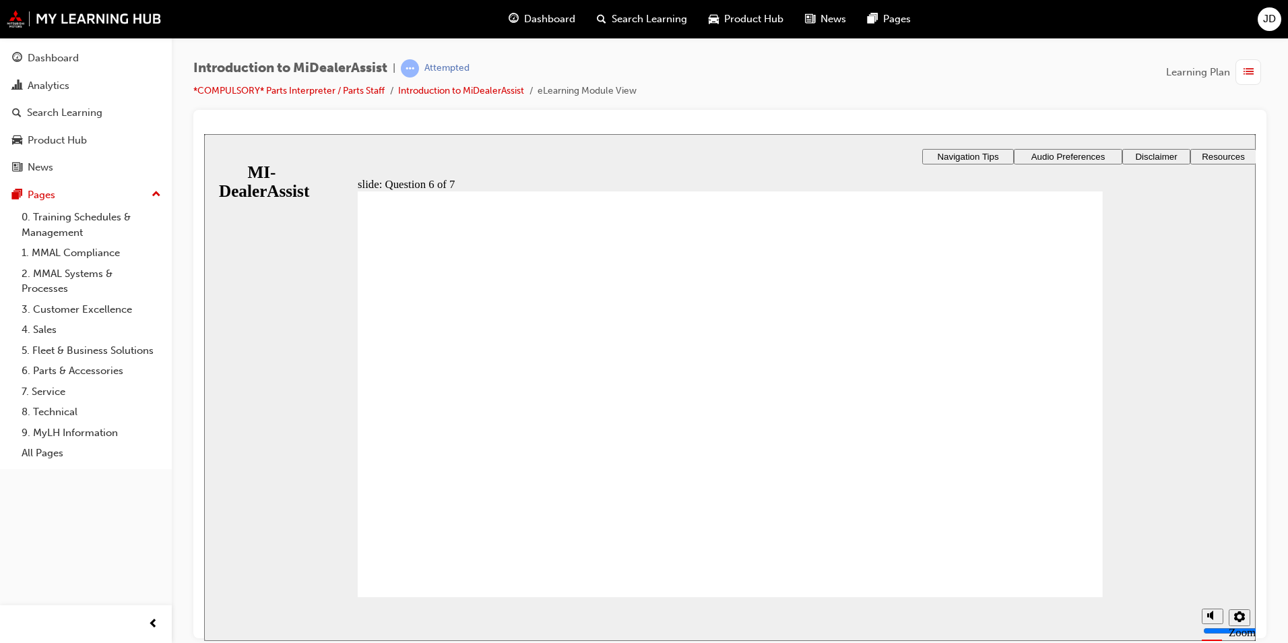
radio input "true"
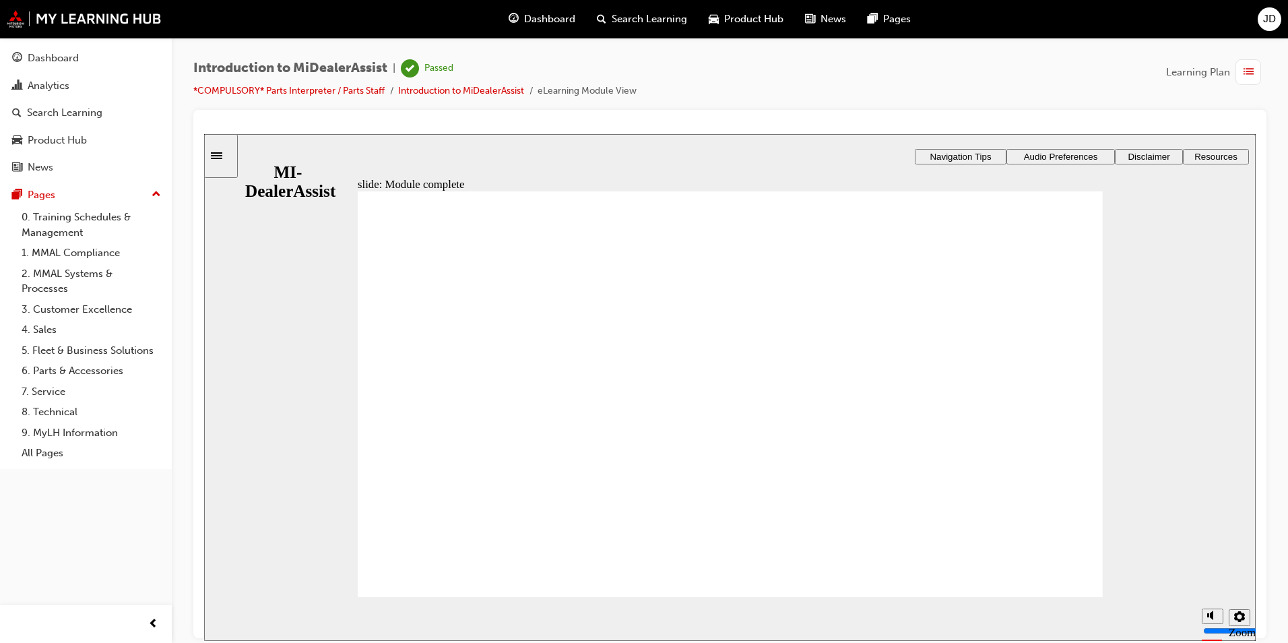
click at [316, 92] on link "*COMPULSORY* Parts Interpreter / Parts Staff" at bounding box center [288, 90] width 191 height 11
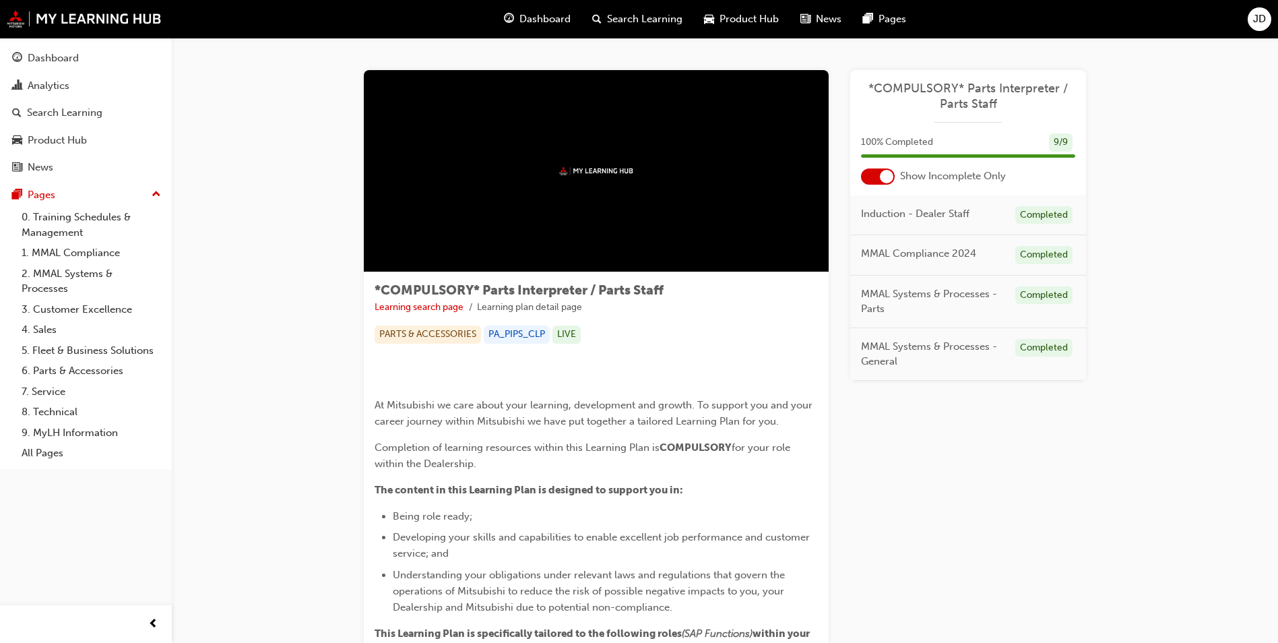
click at [540, 20] on span "Dashboard" at bounding box center [544, 18] width 51 height 15
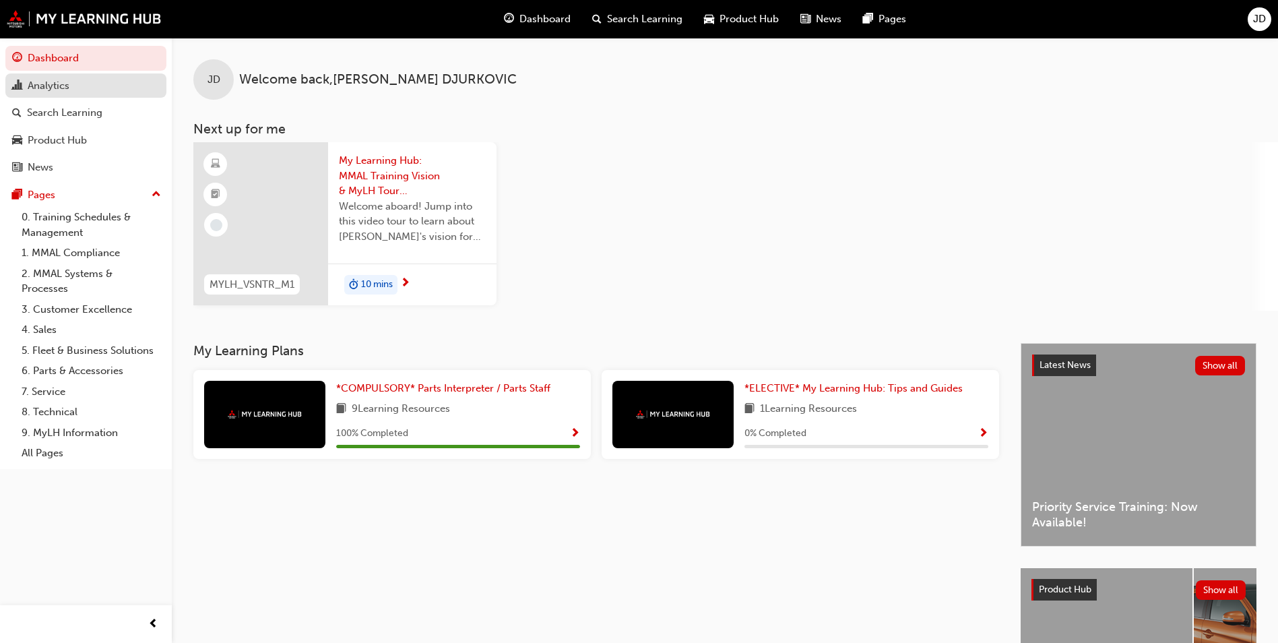
click at [36, 84] on div "Analytics" at bounding box center [49, 85] width 42 height 15
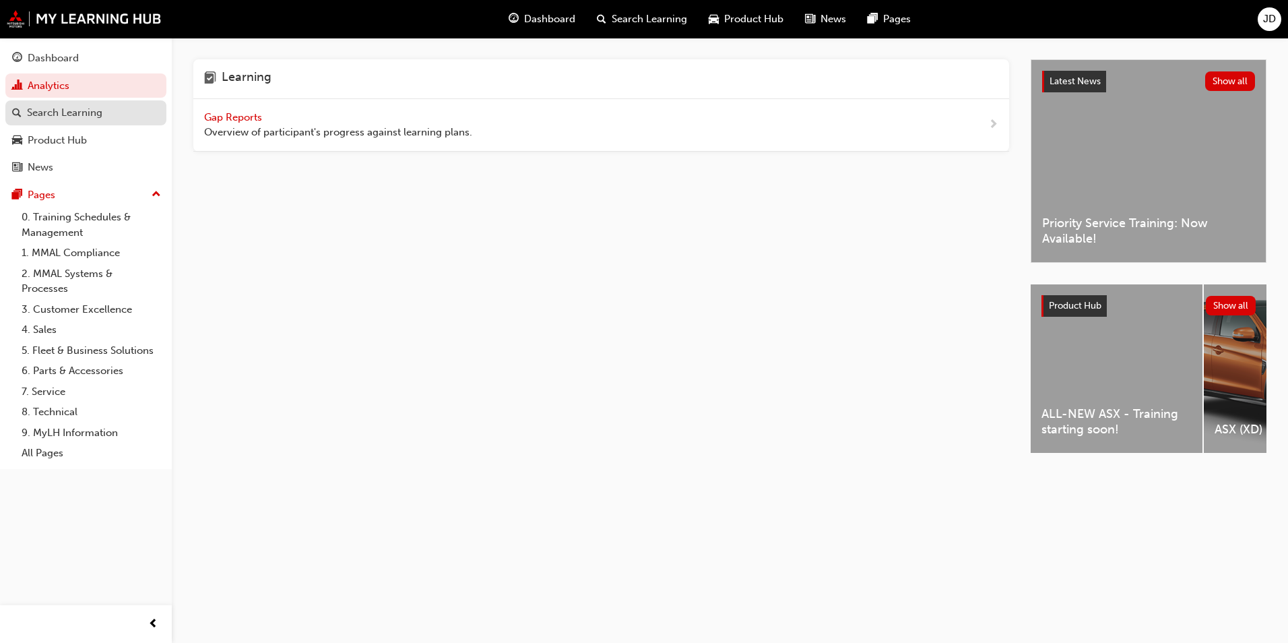
click at [60, 110] on div "Search Learning" at bounding box center [64, 112] width 75 height 15
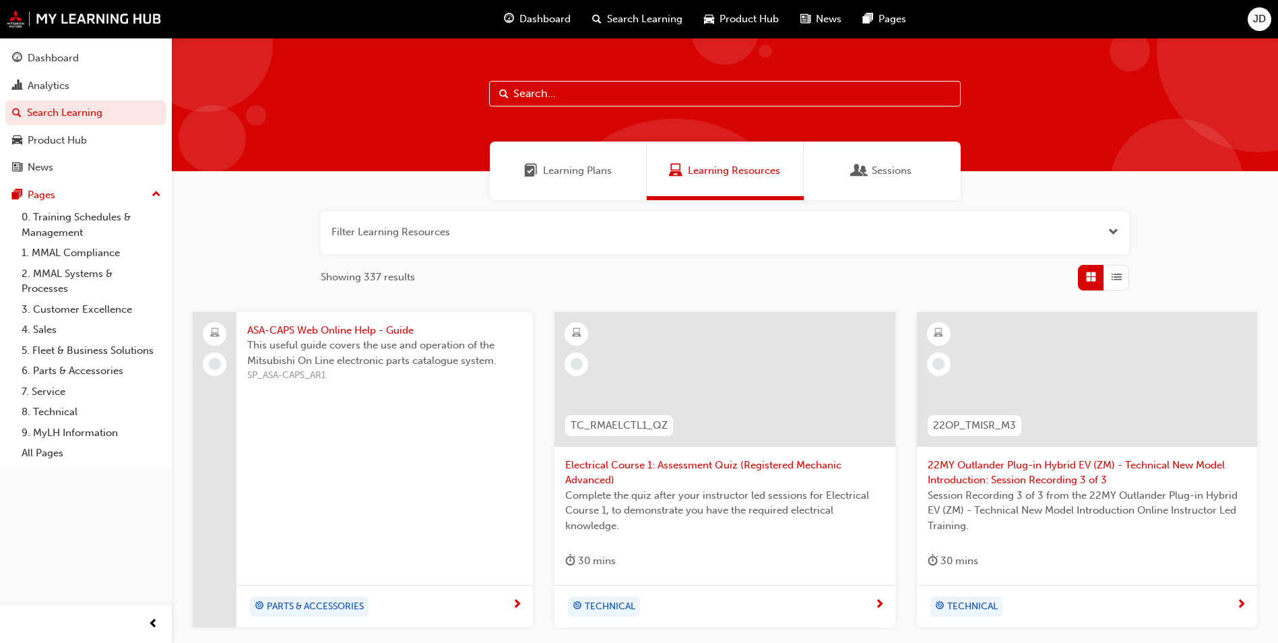
click at [547, 14] on span "Dashboard" at bounding box center [544, 18] width 51 height 15
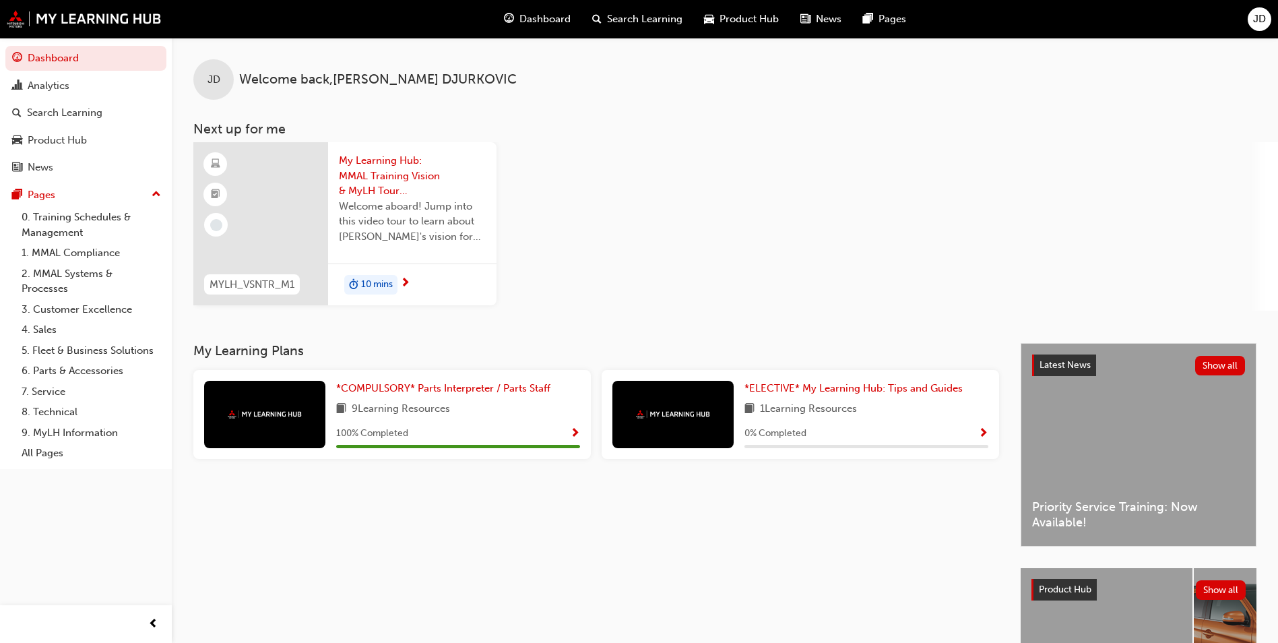
click at [718, 212] on div "MYLH_VSNTR_M1 My Learning Hub: MMAL Training Vision & MyLH Tour (Elective) Welc…" at bounding box center [735, 226] width 1085 height 168
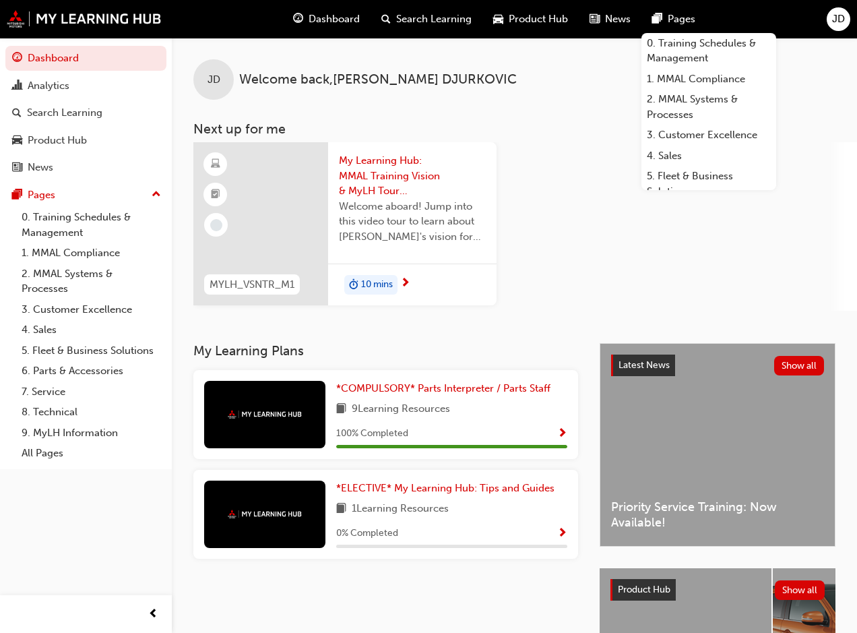
click at [786, 222] on div "MYLH_VSNTR_M1 My Learning Hub: MMAL Training Vision & MyLH Tour (Elective) Welc…" at bounding box center [525, 226] width 664 height 168
